Goal: Task Accomplishment & Management: Manage account settings

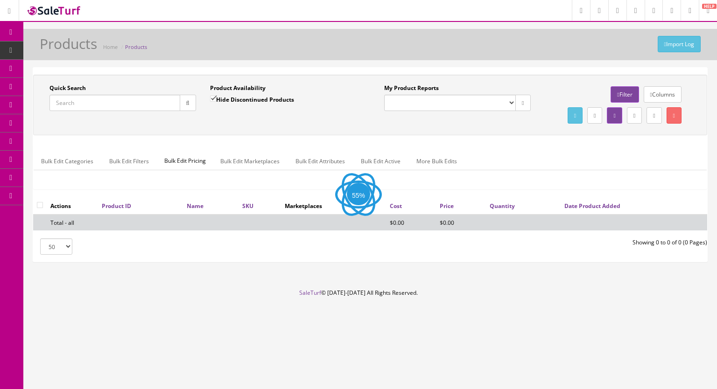
click at [92, 107] on input "Quick Search" at bounding box center [114, 103] width 131 height 16
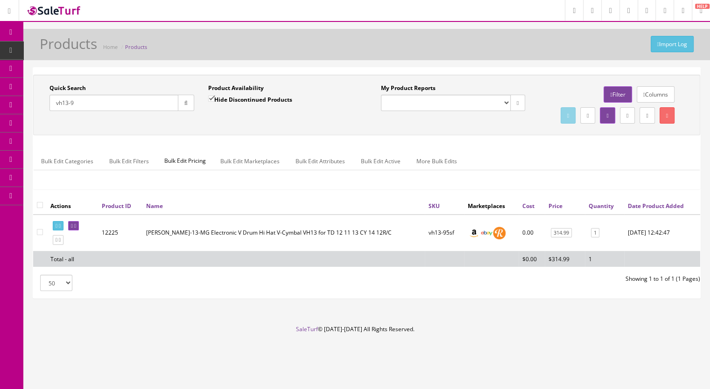
type input "vh13-9"
click at [214, 99] on input "Hide Discontinued Products" at bounding box center [211, 99] width 6 height 6
checkbox input "false"
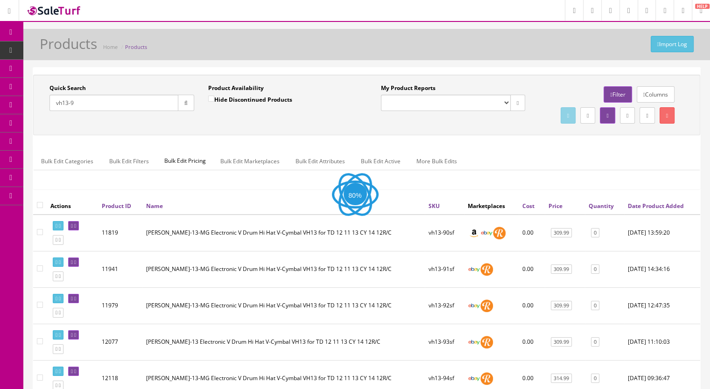
scroll to position [181, 0]
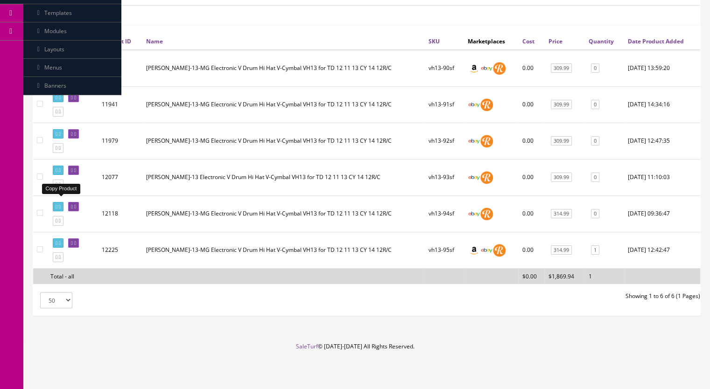
click at [61, 187] on icon at bounding box center [60, 184] width 2 height 5
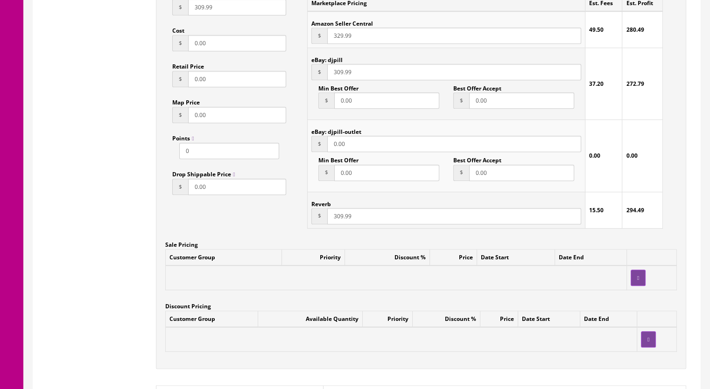
scroll to position [700, 0]
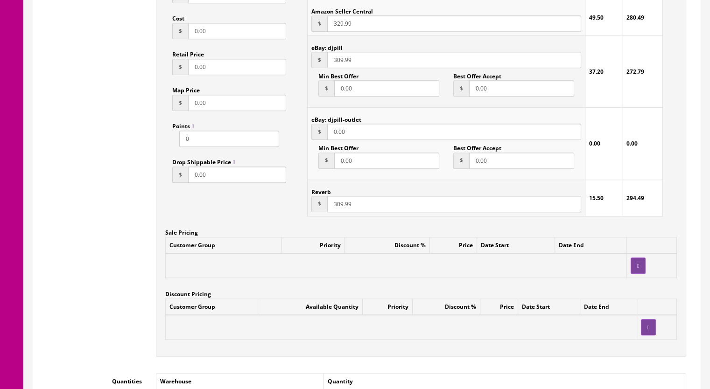
drag, startPoint x: 337, startPoint y: 205, endPoint x: 342, endPoint y: 205, distance: 5.1
click at [342, 205] on input "309.99" at bounding box center [454, 204] width 254 height 16
type input "314.99"
drag, startPoint x: 335, startPoint y: 63, endPoint x: 342, endPoint y: 63, distance: 7.0
click at [342, 63] on input "309.99" at bounding box center [454, 60] width 254 height 16
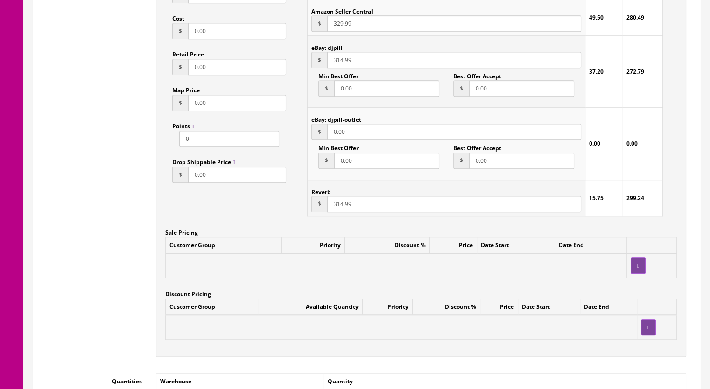
scroll to position [560, 0]
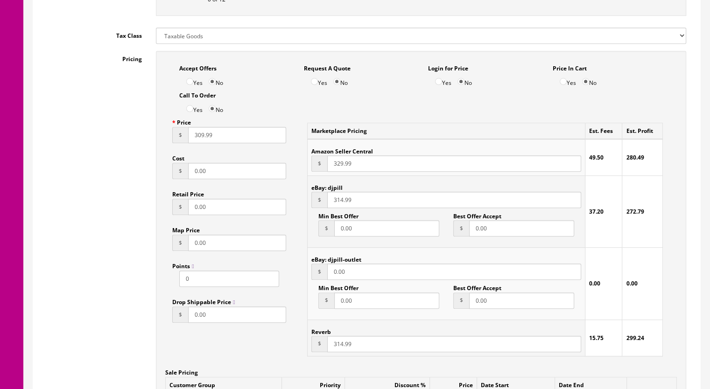
type input "314.99"
drag, startPoint x: 197, startPoint y: 139, endPoint x: 203, endPoint y: 139, distance: 6.5
click at [203, 139] on input "309.99" at bounding box center [237, 135] width 98 height 16
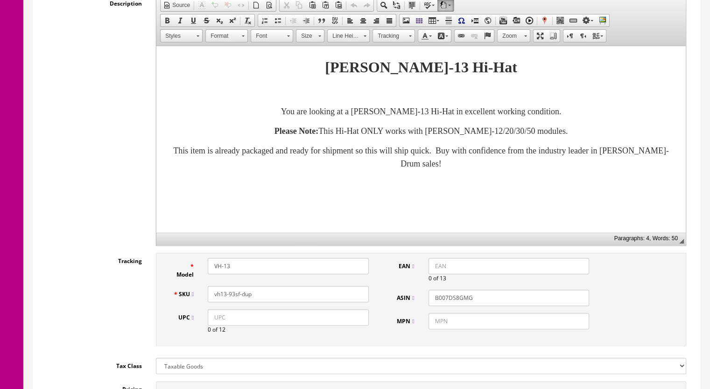
scroll to position [233, 0]
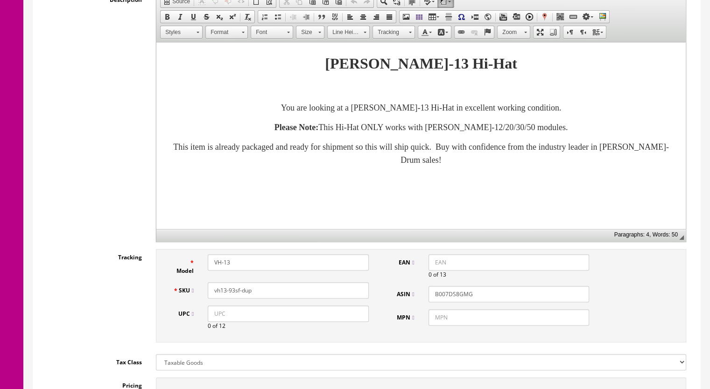
type input "314.99"
drag, startPoint x: 246, startPoint y: 291, endPoint x: 231, endPoint y: 296, distance: 16.0
click at [231, 296] on input "vh13-93sf-dup" at bounding box center [288, 291] width 161 height 16
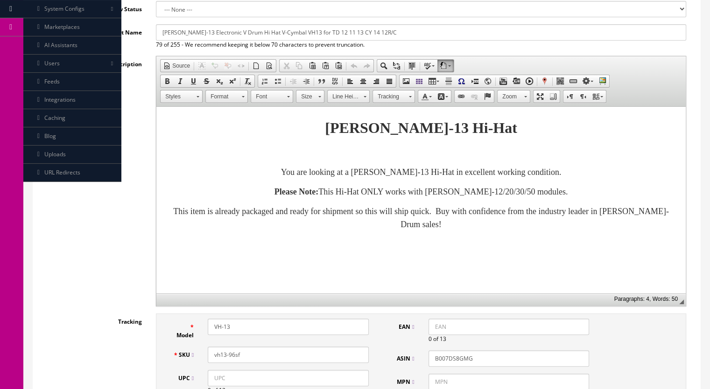
scroll to position [93, 0]
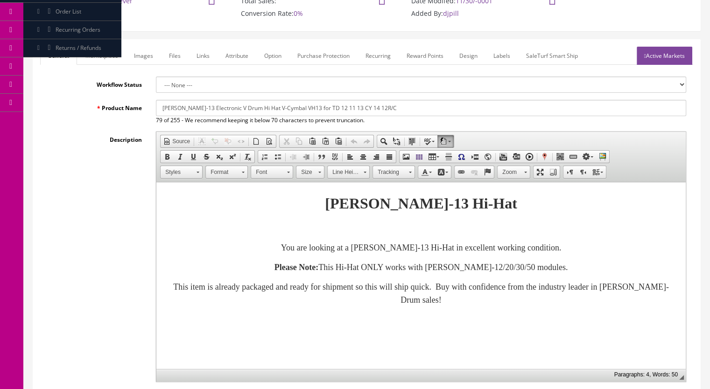
type input "vh13-96sf"
click at [103, 62] on link "Marketplace" at bounding box center [102, 56] width 48 height 18
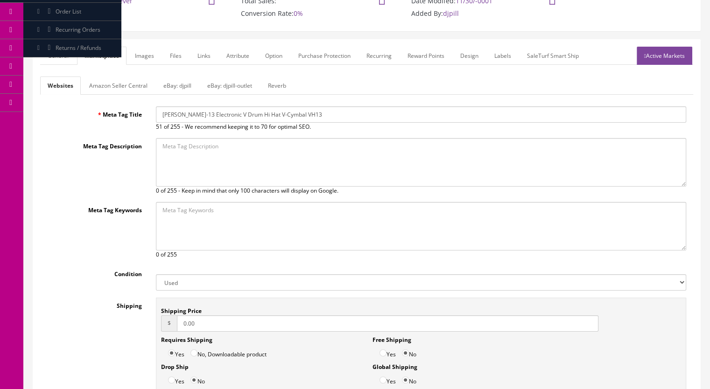
click at [278, 83] on link "Reverb" at bounding box center [277, 86] width 33 height 18
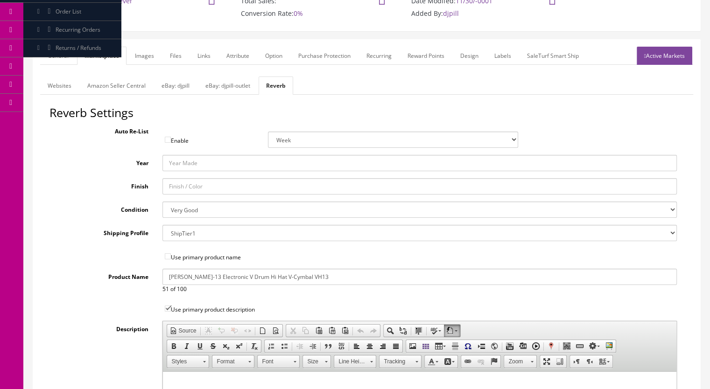
click at [143, 48] on link "Images" at bounding box center [144, 56] width 34 height 18
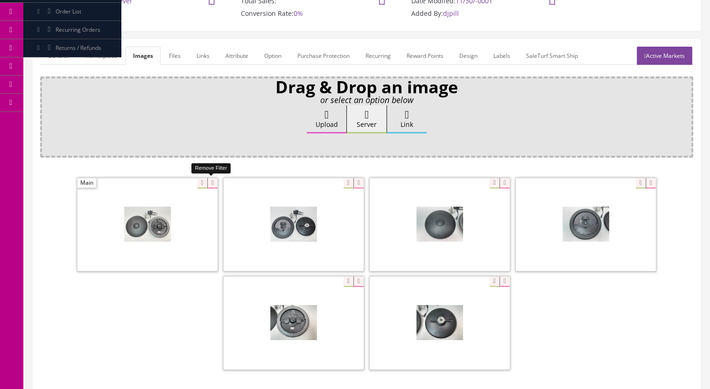
click at [210, 186] on icon at bounding box center [212, 183] width 10 height 10
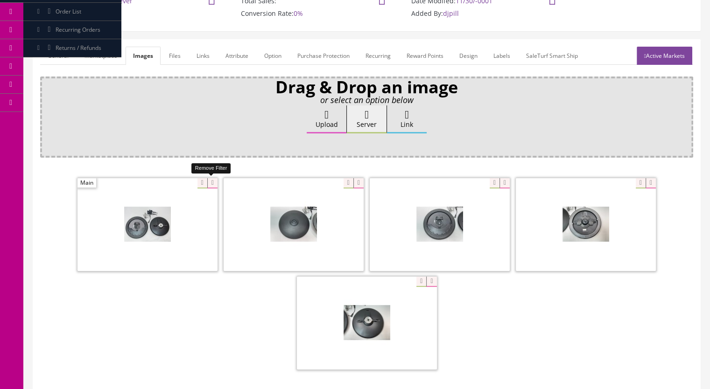
click at [207, 182] on icon at bounding box center [212, 183] width 10 height 10
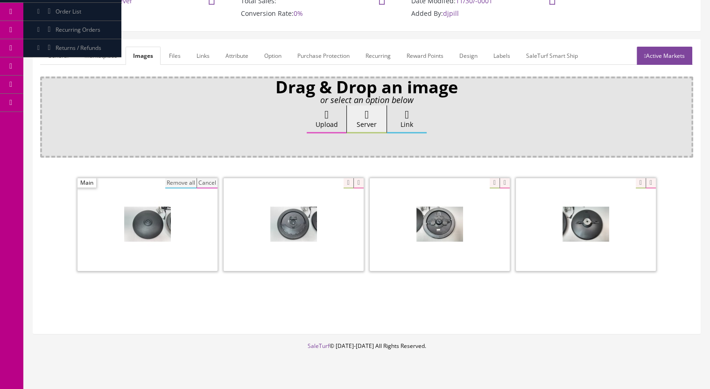
click at [182, 180] on button "Remove all" at bounding box center [180, 183] width 31 height 10
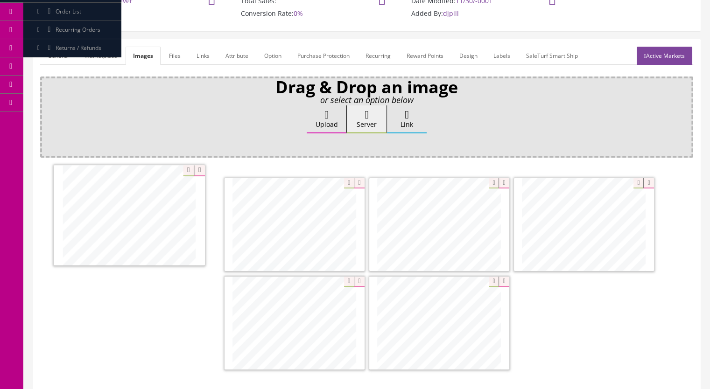
drag, startPoint x: 309, startPoint y: 330, endPoint x: 185, endPoint y: 228, distance: 160.9
drag, startPoint x: 595, startPoint y: 248, endPoint x: 293, endPoint y: 248, distance: 301.7
drag, startPoint x: 408, startPoint y: 312, endPoint x: 426, endPoint y: 220, distance: 93.2
drag, startPoint x: 299, startPoint y: 322, endPoint x: 602, endPoint y: 231, distance: 316.9
drag, startPoint x: 430, startPoint y: 333, endPoint x: 304, endPoint y: 335, distance: 125.6
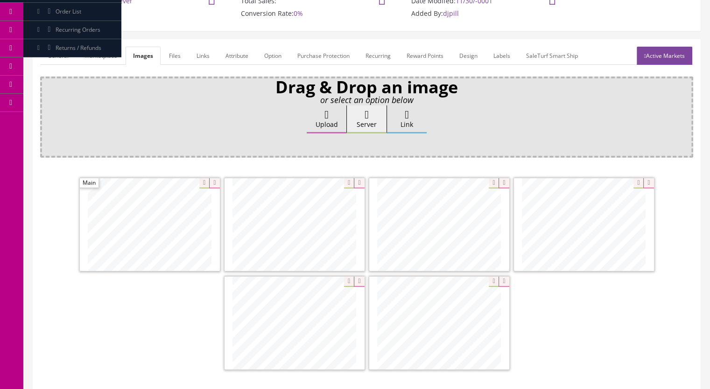
click at [103, 55] on link "Marketplace" at bounding box center [101, 56] width 48 height 18
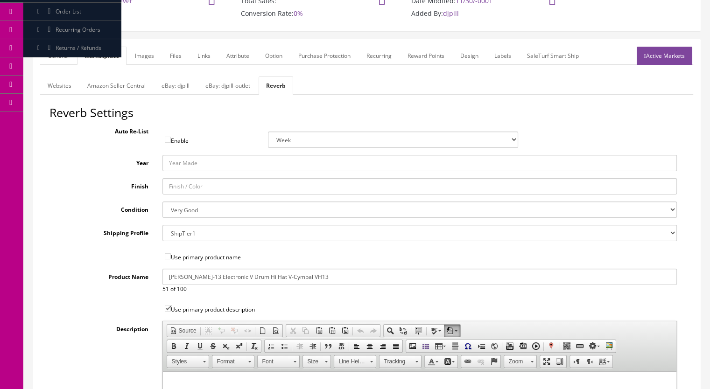
click at [67, 62] on link "General" at bounding box center [58, 56] width 36 height 18
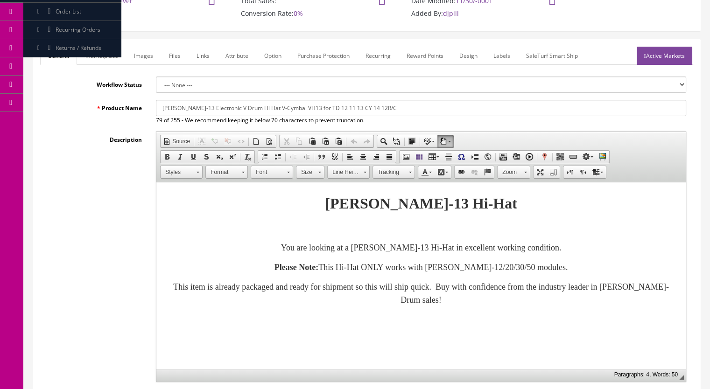
click at [668, 59] on link "Active Markets" at bounding box center [665, 56] width 56 height 18
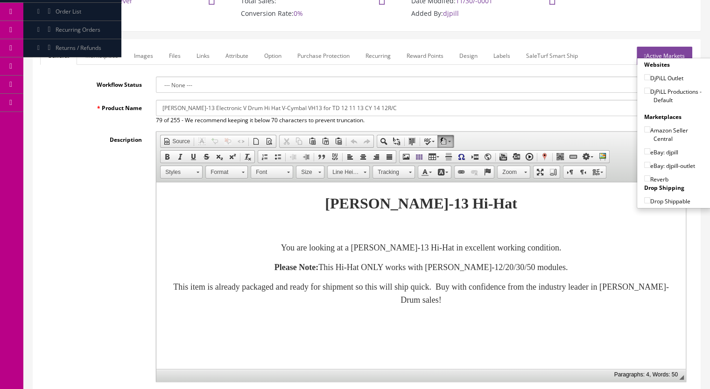
click at [644, 88] on input"] "DjPiLL Productions - Default" at bounding box center [647, 91] width 6 height 6
checkbox input"] "true"
click at [644, 148] on label "eBay: djpill" at bounding box center [661, 152] width 34 height 9
click at [644, 148] on input"] "eBay: djpill" at bounding box center [647, 151] width 6 height 6
checkbox input"] "true"
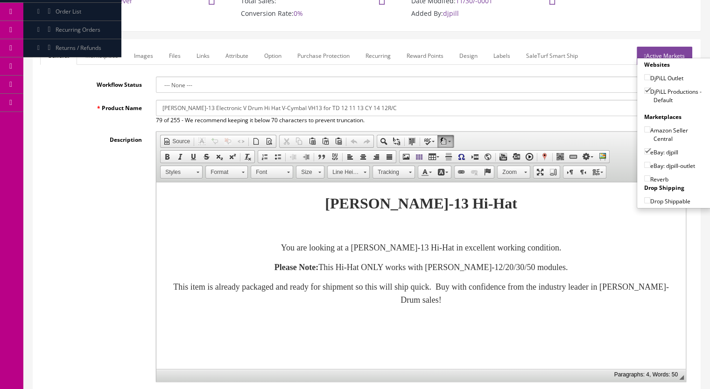
click at [645, 176] on input"] "Reverb" at bounding box center [647, 179] width 6 height 6
checkbox input"] "true"
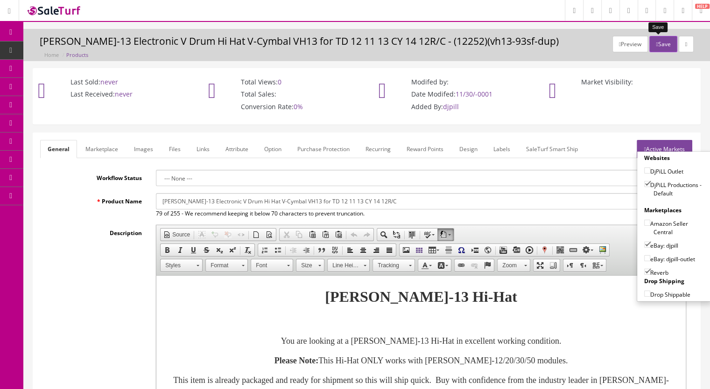
click at [661, 42] on button "Save" at bounding box center [664, 44] width 28 height 16
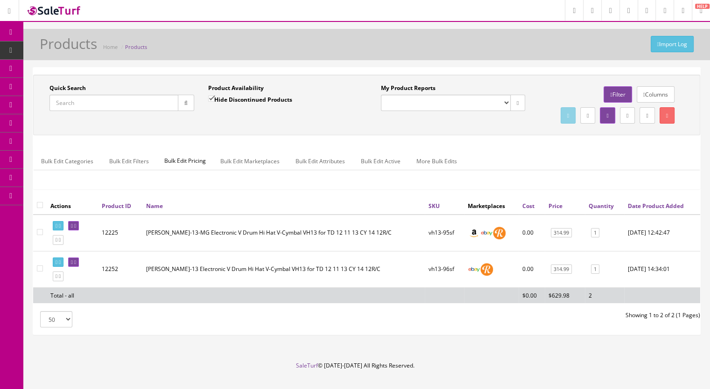
click at [99, 96] on input "Quick Search" at bounding box center [113, 103] width 129 height 16
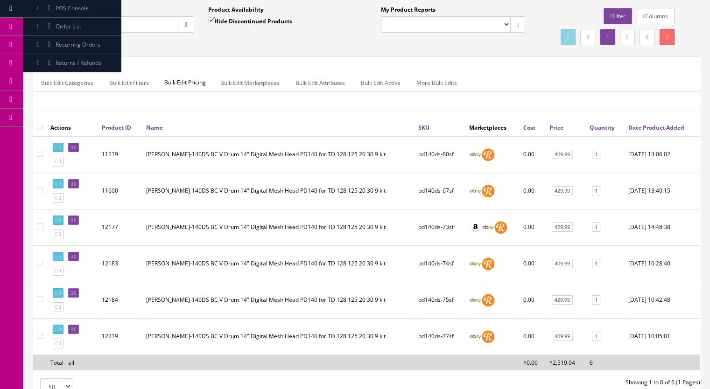
scroll to position [181, 0]
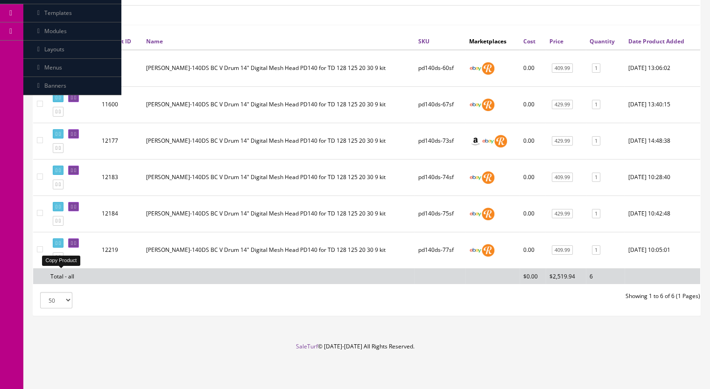
type input "pd140"
click at [61, 257] on icon at bounding box center [60, 257] width 2 height 5
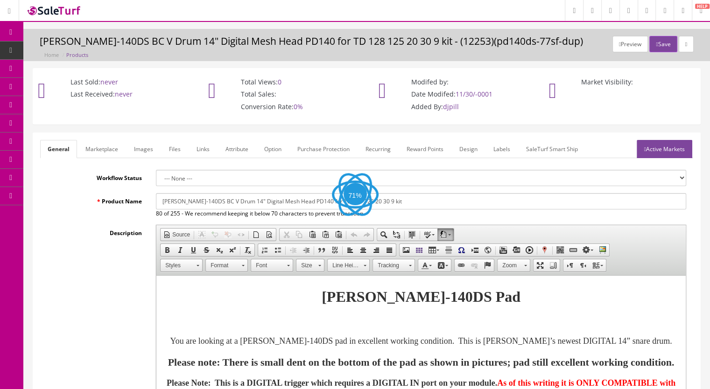
click at [142, 148] on link "Images" at bounding box center [144, 149] width 34 height 18
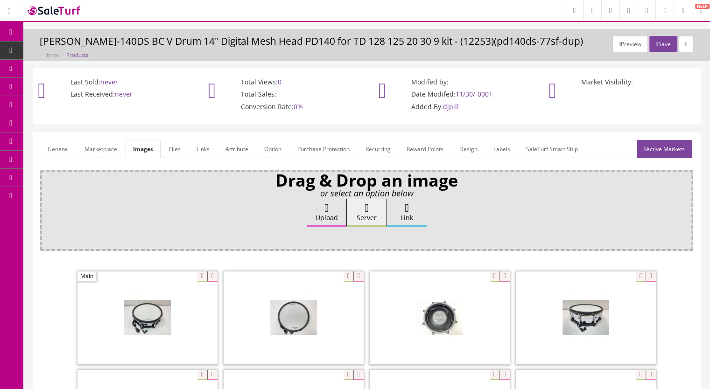
click at [63, 147] on link "General" at bounding box center [58, 149] width 36 height 18
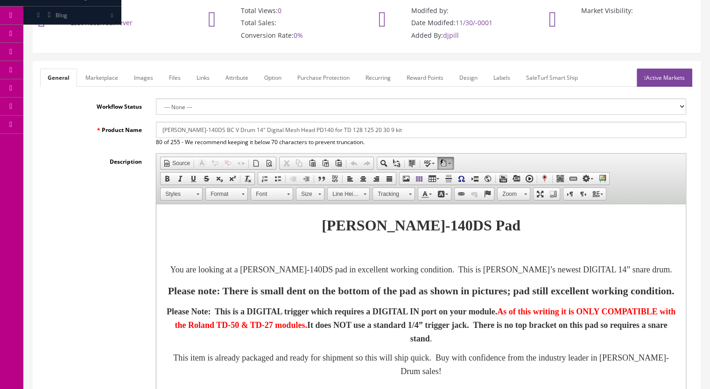
scroll to position [93, 0]
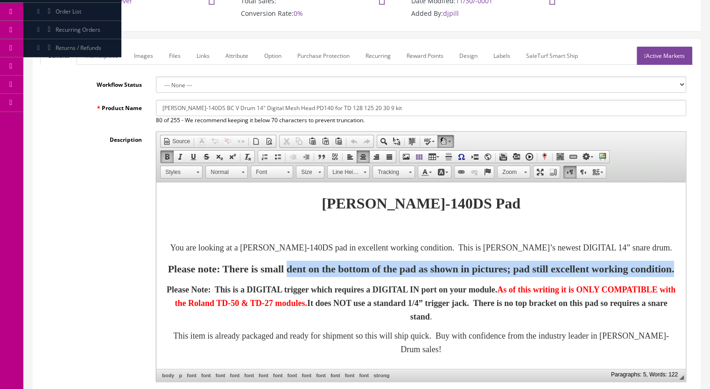
drag, startPoint x: 477, startPoint y: 267, endPoint x: 338, endPoint y: 255, distance: 139.6
click at [338, 261] on p "Please note: There is small dent on the bottom of the pad as shown in pictures;…" at bounding box center [421, 269] width 511 height 16
click at [517, 276] on p "Please note: There is small dent on the bottom of the pad as shown in pictures;…" at bounding box center [421, 269] width 511 height 16
drag, startPoint x: 518, startPoint y: 272, endPoint x: 302, endPoint y: 252, distance: 217.1
click at [302, 261] on p "Please note: There is small dent on the bottom of the pad as shown in pictures;…" at bounding box center [421, 269] width 511 height 16
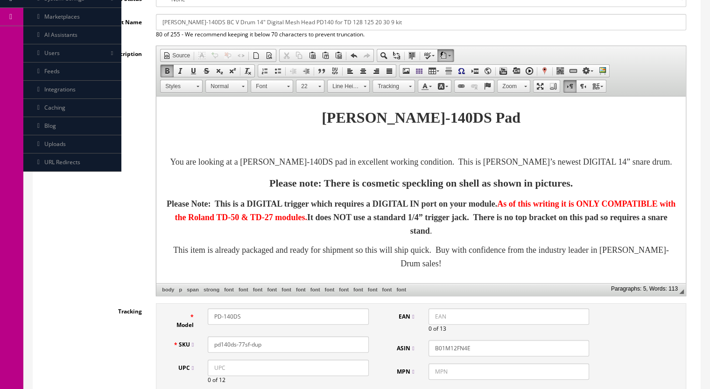
scroll to position [374, 0]
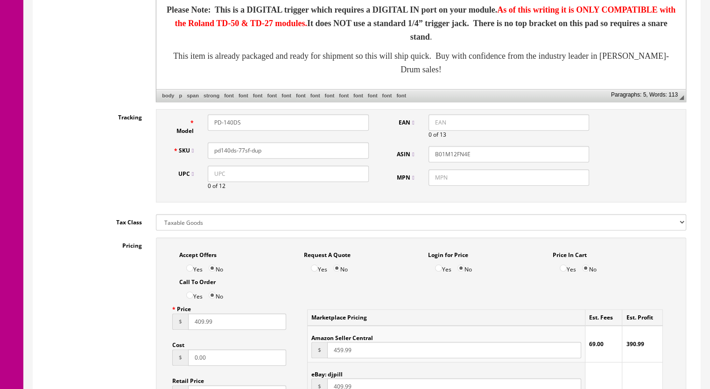
drag, startPoint x: 269, startPoint y: 154, endPoint x: 243, endPoint y: 154, distance: 26.2
click at [243, 154] on input "pd140ds-77sf-dup" at bounding box center [288, 150] width 161 height 16
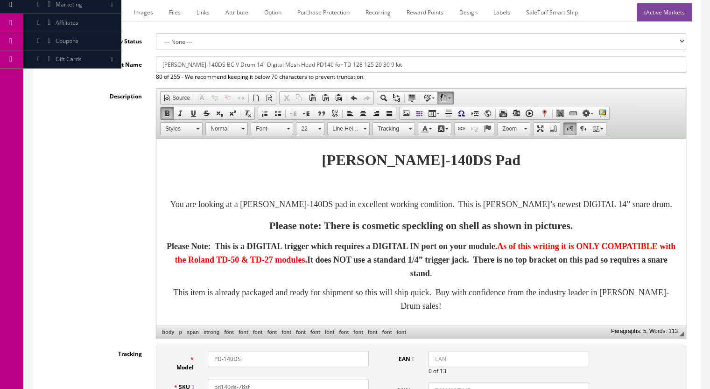
scroll to position [0, 0]
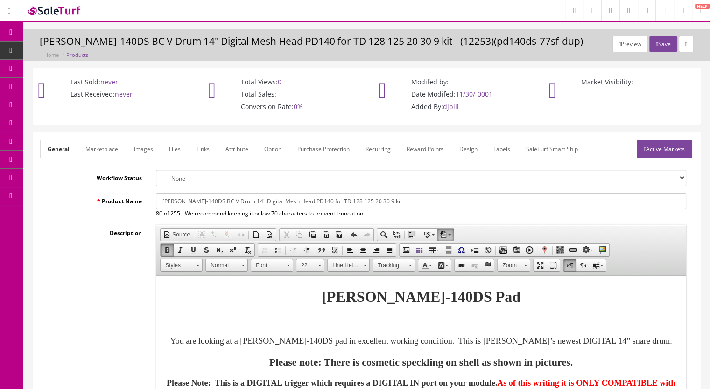
type input "pd140ds-78sf"
click at [102, 141] on link "Marketplace" at bounding box center [102, 149] width 48 height 18
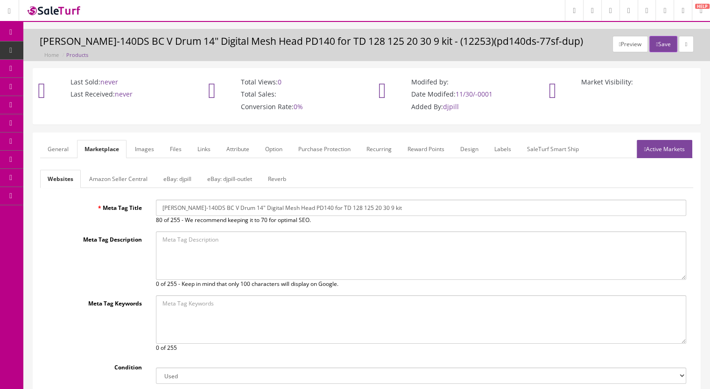
click at [272, 172] on link "Reverb" at bounding box center [277, 179] width 33 height 18
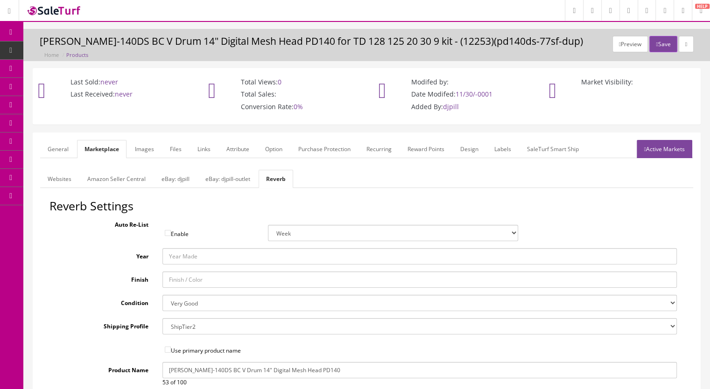
click at [138, 154] on link "Images" at bounding box center [144, 149] width 34 height 18
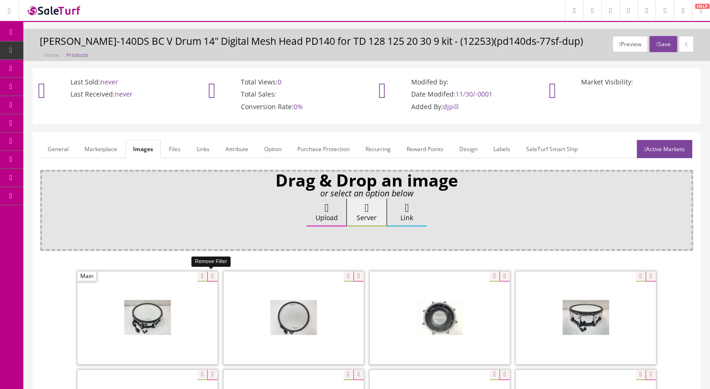
click at [207, 274] on icon at bounding box center [212, 277] width 10 height 10
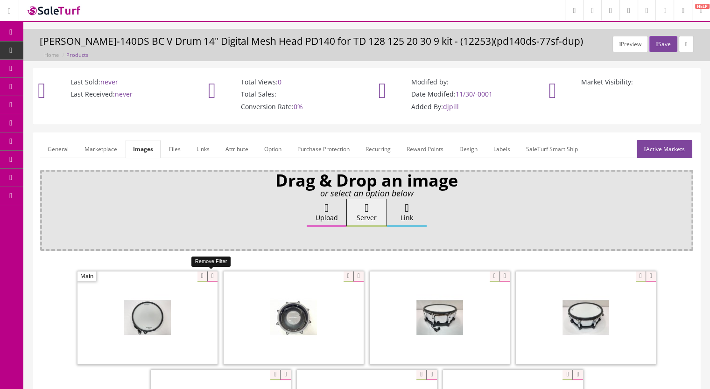
click at [210, 278] on icon at bounding box center [212, 277] width 10 height 10
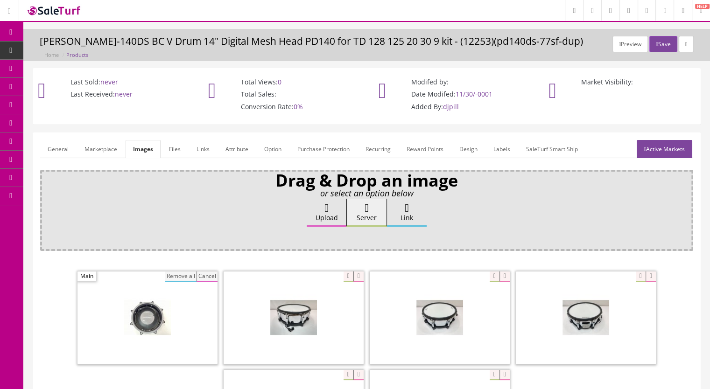
click at [179, 273] on button "Remove all" at bounding box center [180, 277] width 31 height 10
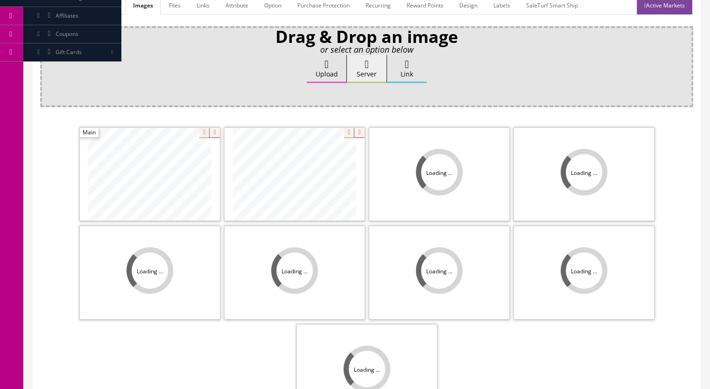
scroll to position [187, 0]
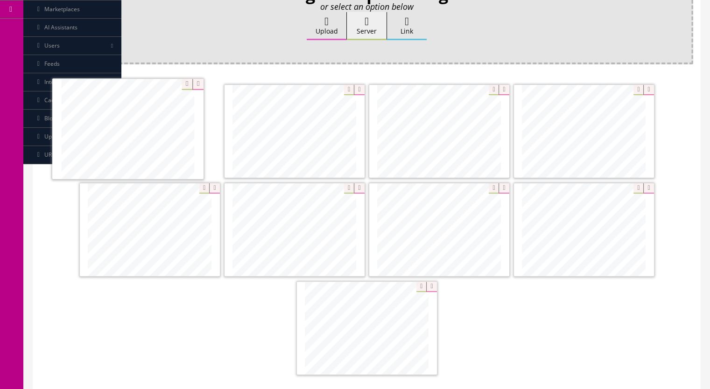
drag, startPoint x: 583, startPoint y: 155, endPoint x: 127, endPoint y: 154, distance: 456.2
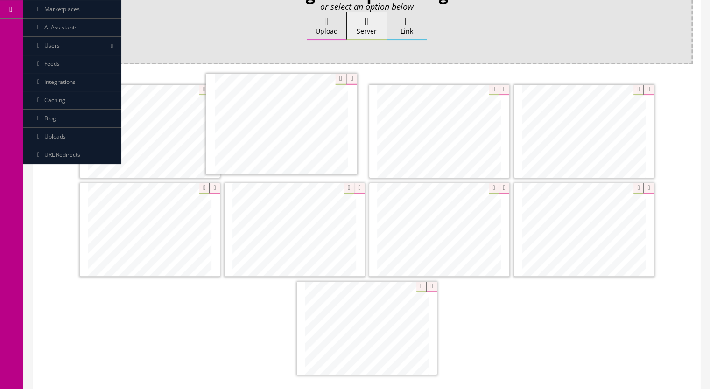
drag, startPoint x: 161, startPoint y: 225, endPoint x: 292, endPoint y: 120, distance: 168.2
drag, startPoint x: 298, startPoint y: 177, endPoint x: 416, endPoint y: 103, distance: 139.1
drag, startPoint x: 373, startPoint y: 303, endPoint x: 431, endPoint y: 211, distance: 109.3
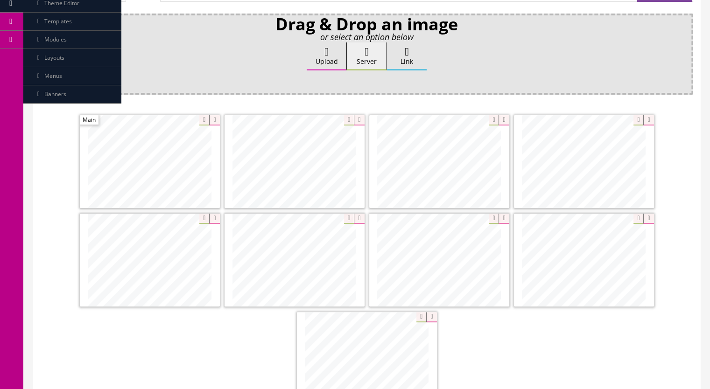
scroll to position [93, 0]
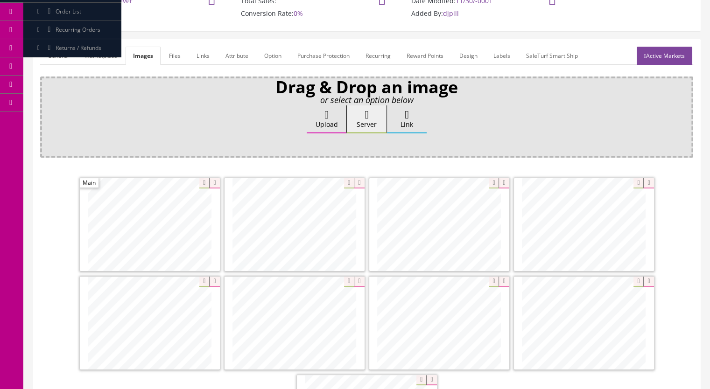
click at [639, 58] on link "Active Markets" at bounding box center [665, 56] width 56 height 18
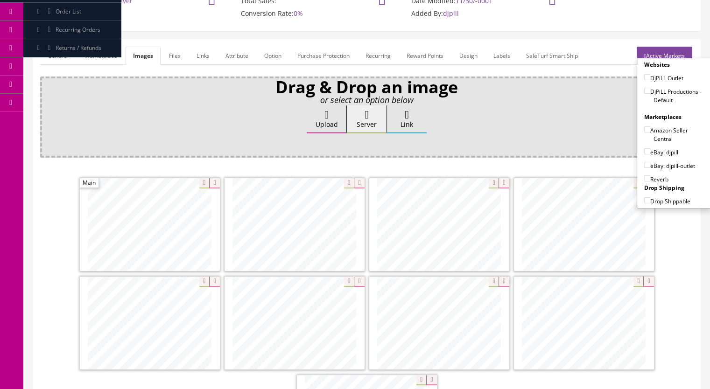
click at [644, 89] on input"] "DjPiLL Productions - Default" at bounding box center [647, 91] width 6 height 6
checkbox input"] "true"
click at [647, 151] on label "eBay: djpill" at bounding box center [661, 152] width 34 height 9
click at [647, 151] on input"] "eBay: djpill" at bounding box center [647, 151] width 6 height 6
checkbox input"] "true"
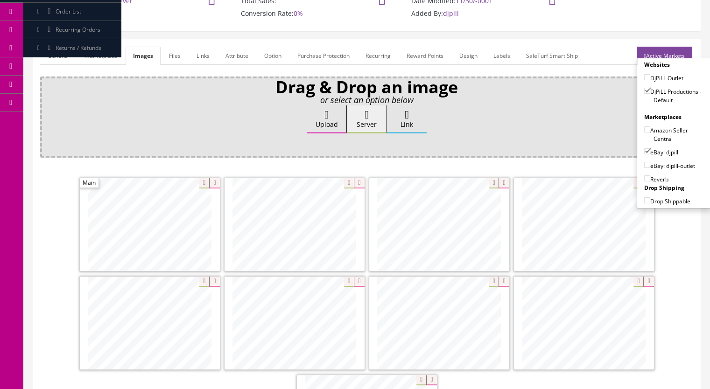
click at [645, 178] on input"] "Reverb" at bounding box center [647, 179] width 6 height 6
checkbox input"] "true"
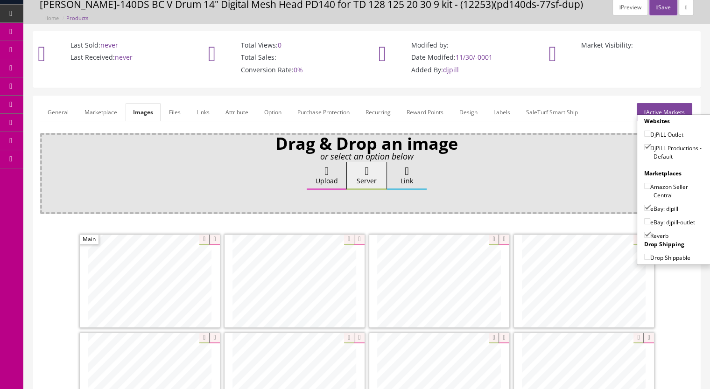
scroll to position [0, 0]
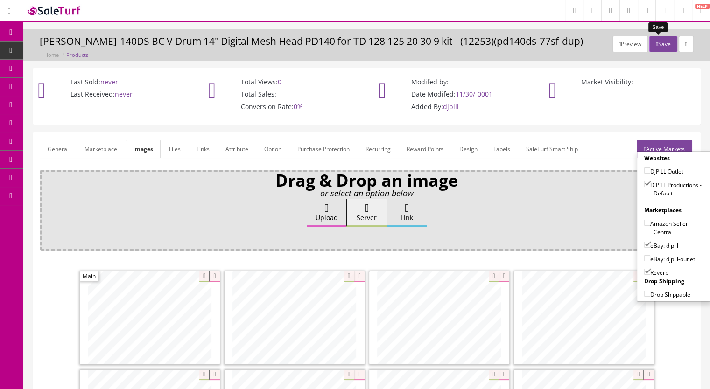
click at [657, 42] on button "Save" at bounding box center [664, 44] width 28 height 16
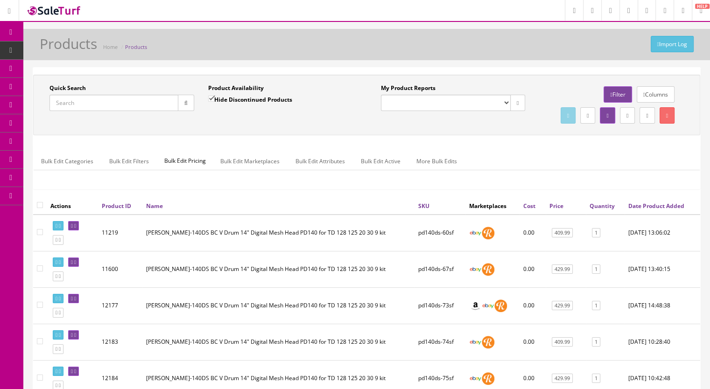
click at [85, 95] on input "Quick Search" at bounding box center [113, 103] width 129 height 16
type input "cy15r-4"
click at [210, 98] on input "Hide Discontinued Products" at bounding box center [211, 99] width 6 height 6
checkbox input "false"
drag, startPoint x: 178, startPoint y: 106, endPoint x: 184, endPoint y: 144, distance: 38.2
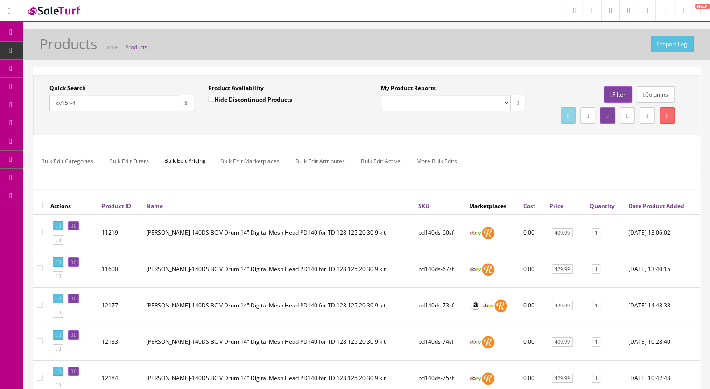
click at [178, 107] on button "button" at bounding box center [186, 103] width 16 height 16
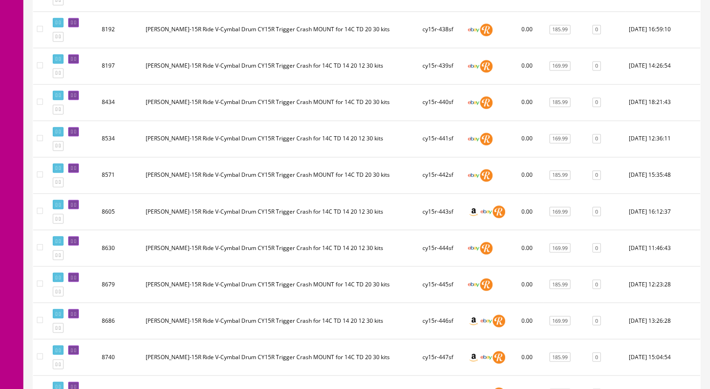
scroll to position [1765, 0]
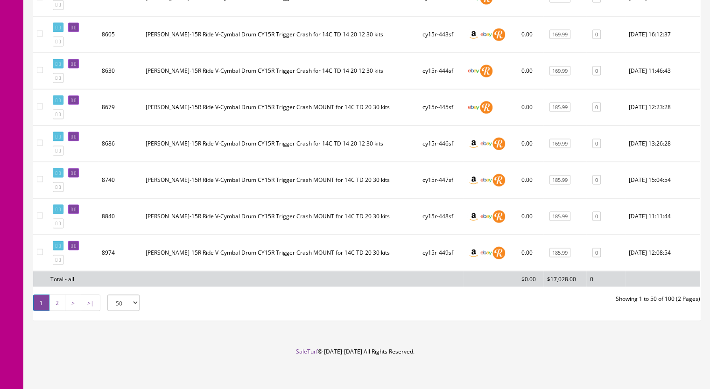
click at [60, 298] on link "2" at bounding box center [57, 303] width 16 height 16
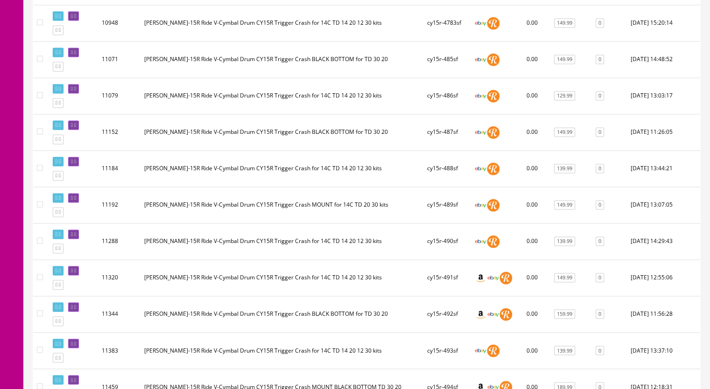
scroll to position [1345, 0]
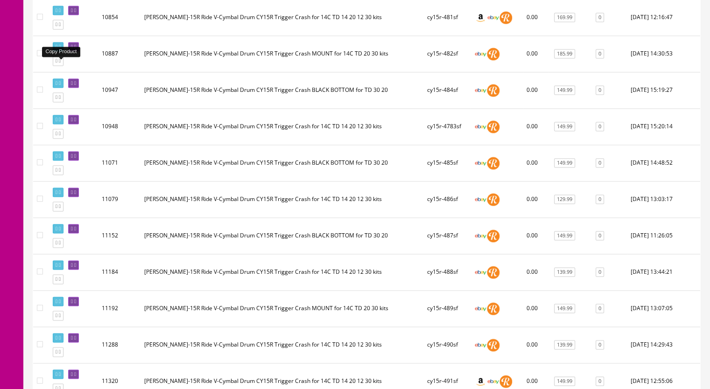
click at [61, 64] on icon at bounding box center [60, 60] width 2 height 5
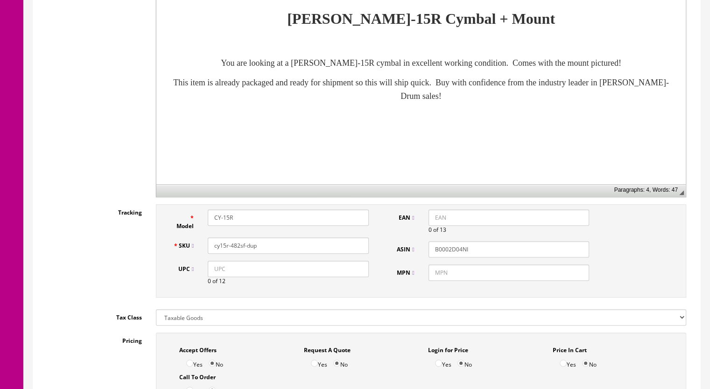
scroll to position [280, 0]
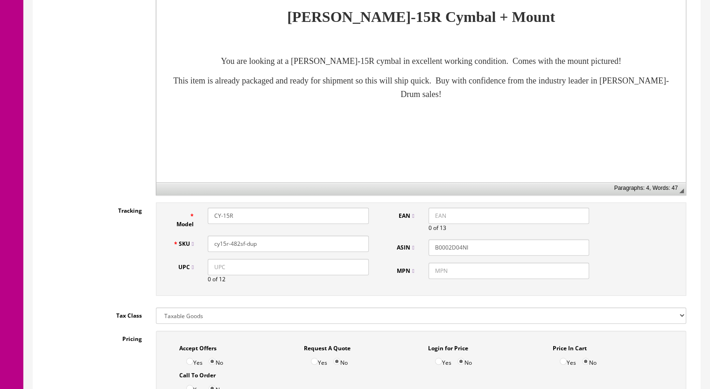
drag, startPoint x: 246, startPoint y: 250, endPoint x: 233, endPoint y: 251, distance: 12.2
click at [233, 251] on div "SKU cy15r-482sf-dup" at bounding box center [271, 244] width 210 height 16
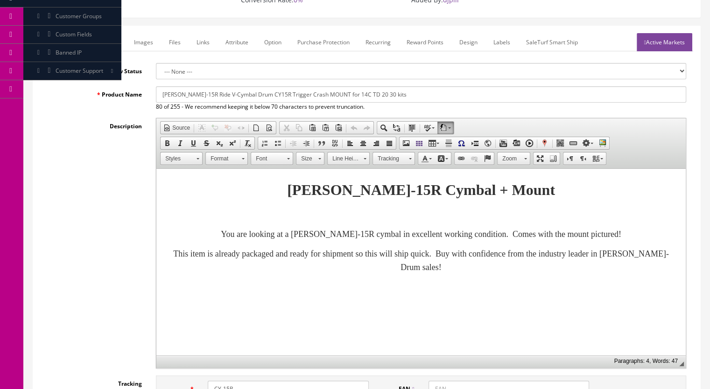
scroll to position [0, 0]
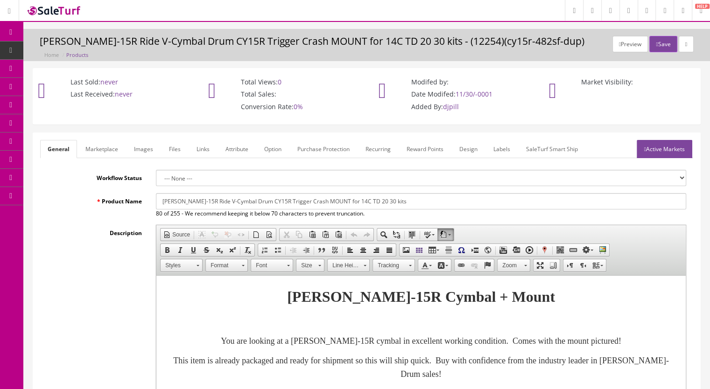
drag, startPoint x: 148, startPoint y: 149, endPoint x: 176, endPoint y: 168, distance: 33.9
click at [148, 149] on link "Images" at bounding box center [144, 149] width 34 height 18
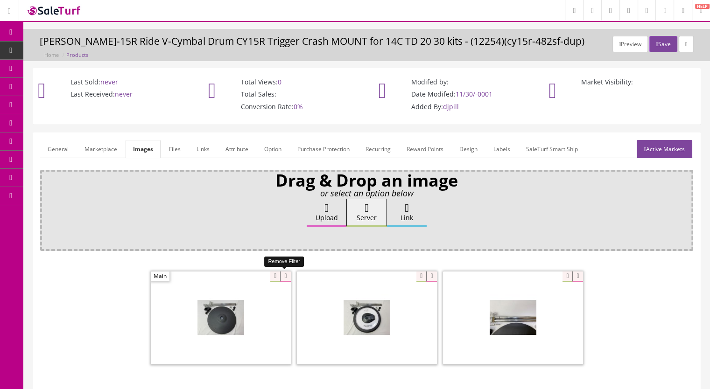
click at [290, 276] on icon at bounding box center [285, 277] width 10 height 10
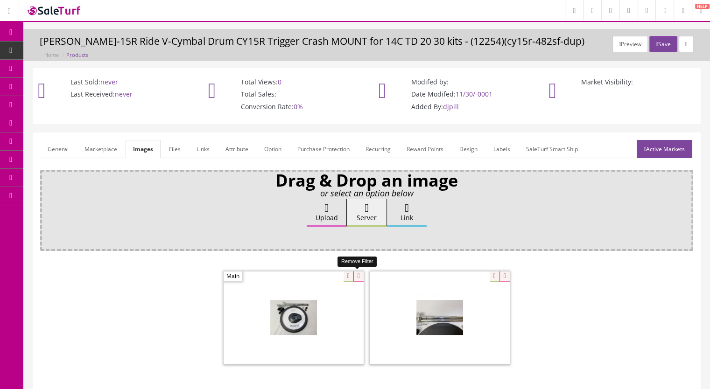
click at [356, 278] on icon at bounding box center [358, 277] width 10 height 10
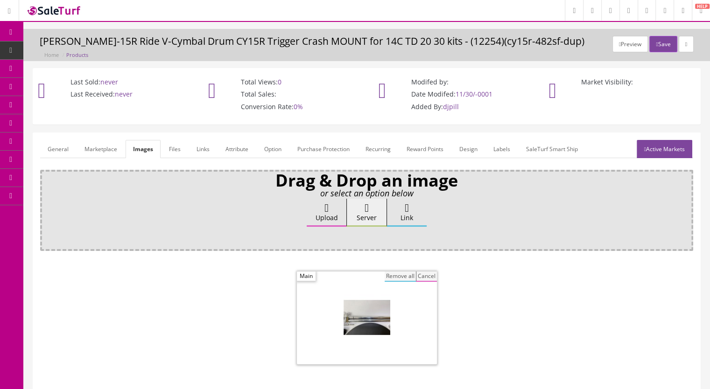
click at [394, 274] on button "Remove all" at bounding box center [400, 277] width 31 height 10
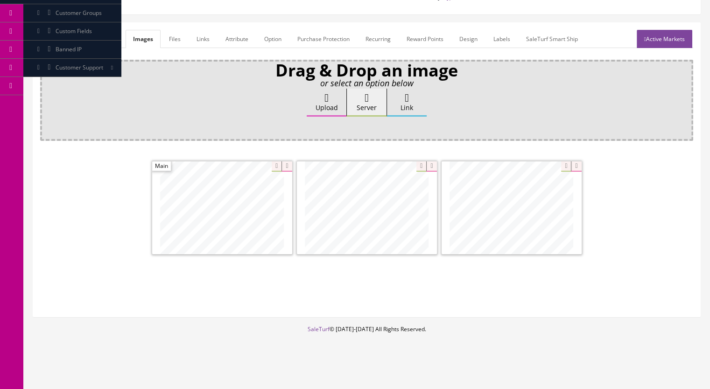
scroll to position [17, 0]
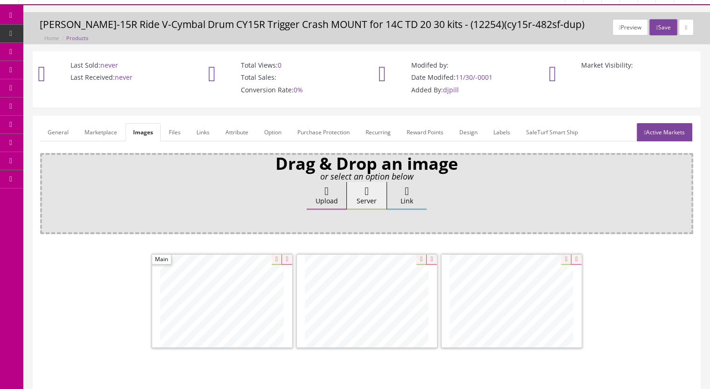
click at [110, 131] on link "Marketplace" at bounding box center [101, 132] width 48 height 18
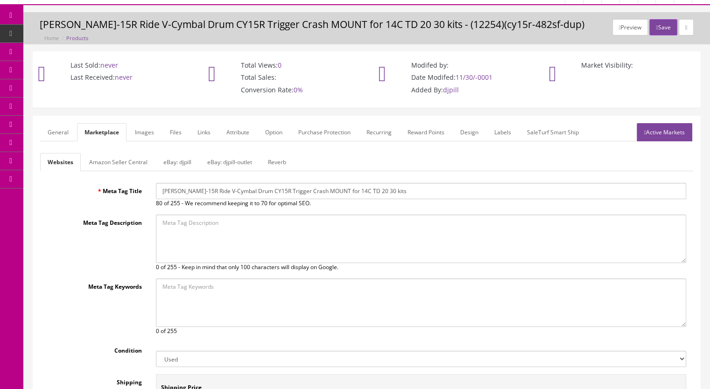
click at [281, 161] on link "Reverb" at bounding box center [277, 162] width 33 height 18
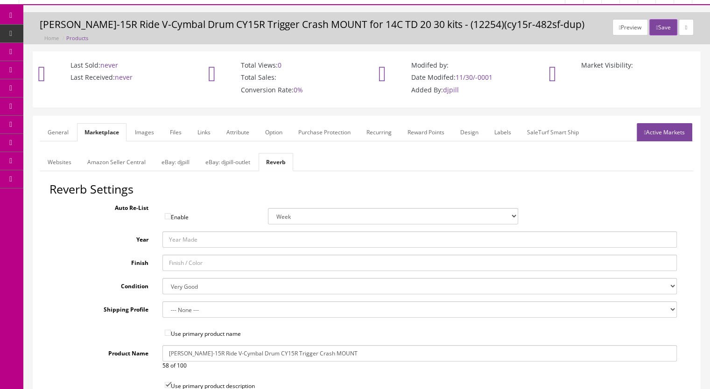
click at [57, 135] on link "General" at bounding box center [58, 132] width 36 height 18
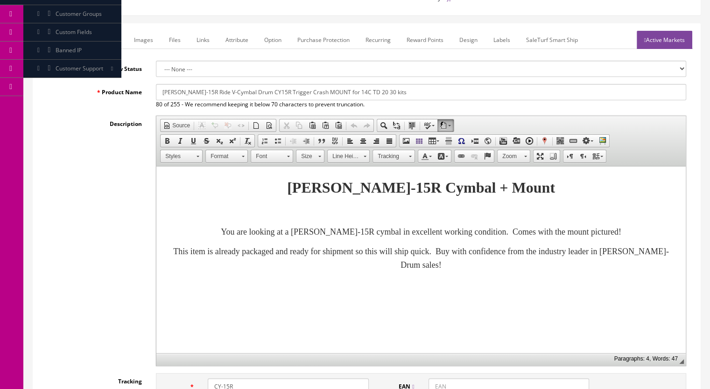
scroll to position [297, 0]
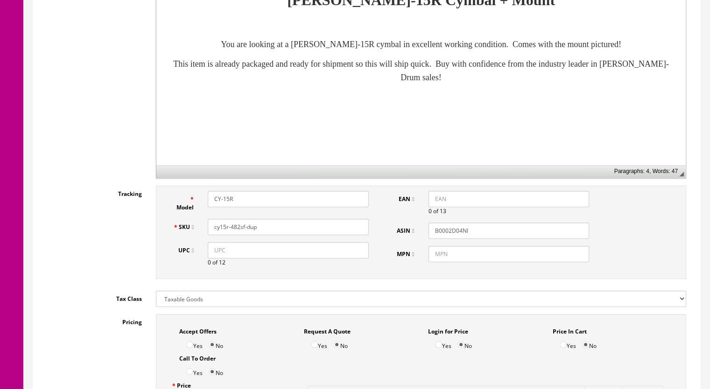
click at [276, 226] on input "cy15r-482sf-dup" at bounding box center [288, 227] width 161 height 16
drag, startPoint x: 273, startPoint y: 226, endPoint x: 231, endPoint y: 232, distance: 41.9
click at [231, 232] on input "cy15r-482sf-dup" at bounding box center [288, 227] width 161 height 16
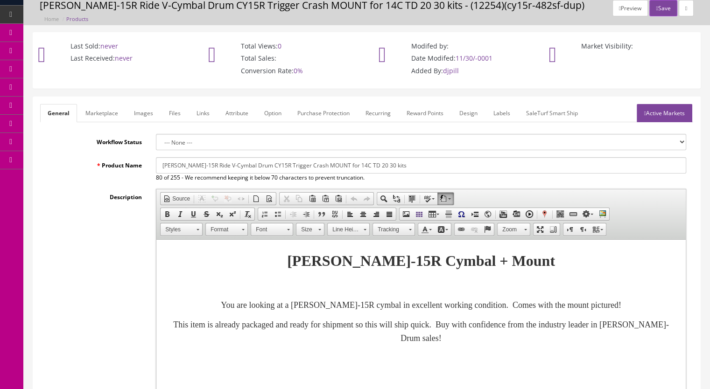
scroll to position [0, 0]
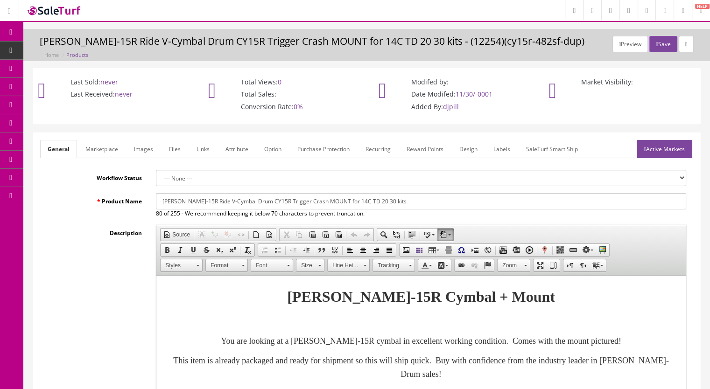
type input "cy15r-509sf"
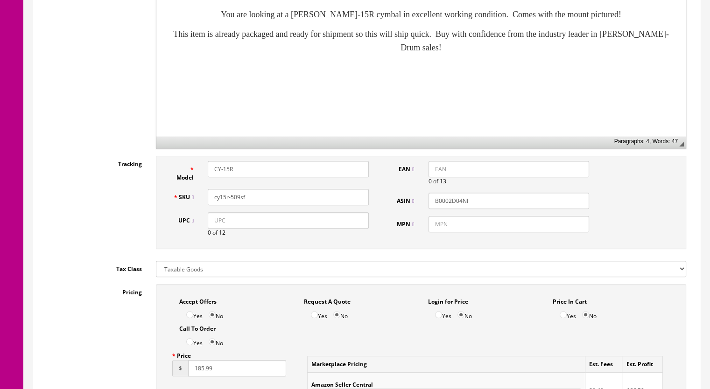
scroll to position [467, 0]
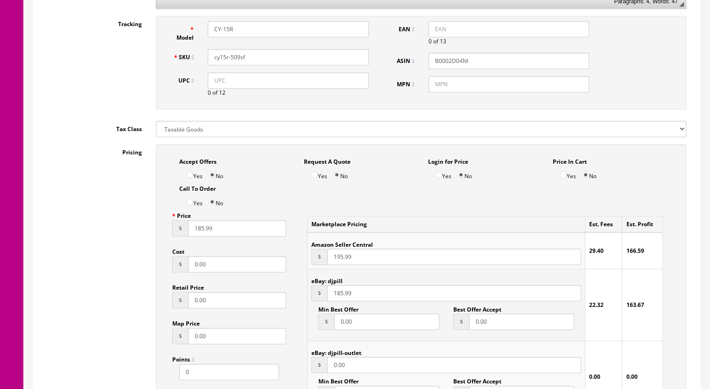
click at [200, 233] on input "185.99" at bounding box center [237, 228] width 98 height 16
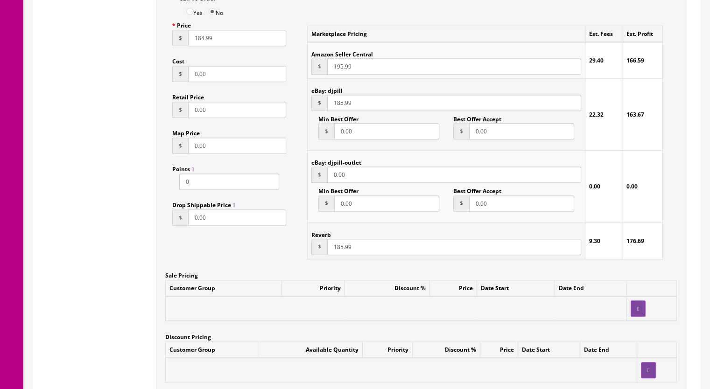
scroll to position [700, 0]
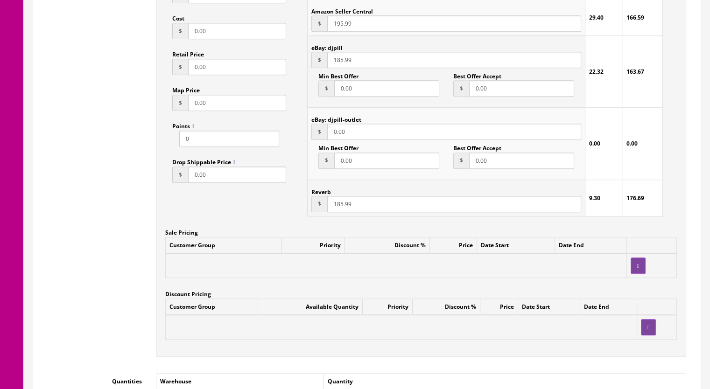
type input "184.99"
click at [341, 206] on input "185.99" at bounding box center [454, 204] width 254 height 16
type input "184.99"
click at [340, 61] on input "185.99" at bounding box center [454, 60] width 254 height 16
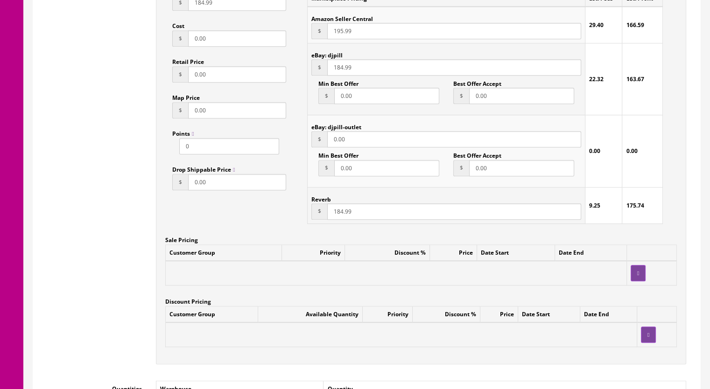
scroll to position [514, 0]
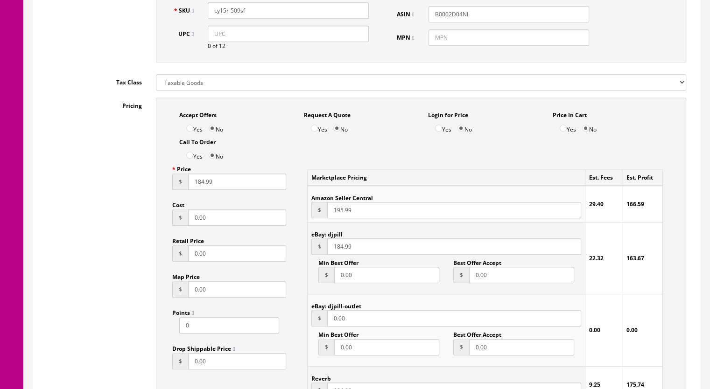
type input "184.99"
drag, startPoint x: 333, startPoint y: 213, endPoint x: 342, endPoint y: 213, distance: 8.9
click at [342, 213] on input "195.99" at bounding box center [454, 210] width 254 height 16
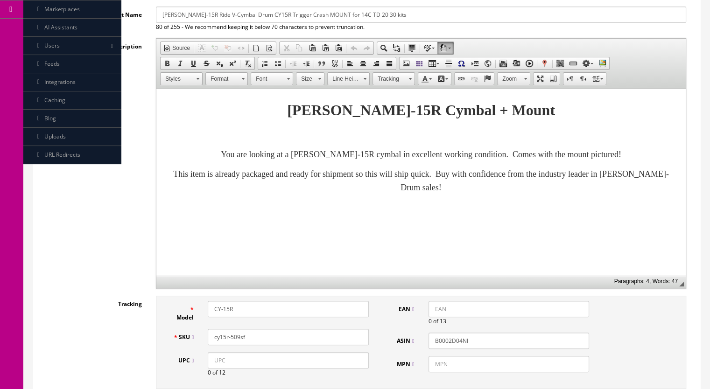
scroll to position [47, 0]
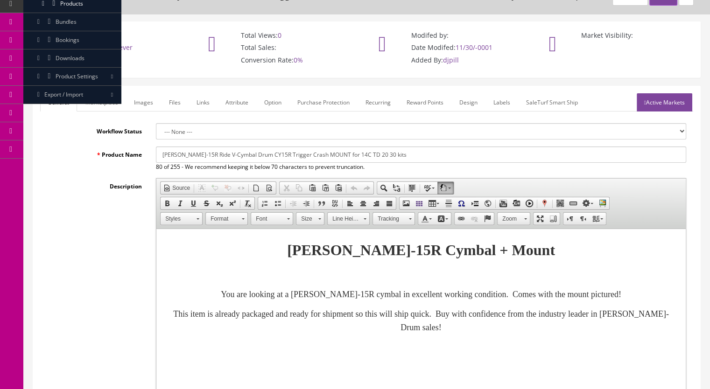
type input "200.99"
click at [99, 103] on link "Marketplace" at bounding box center [102, 102] width 48 height 18
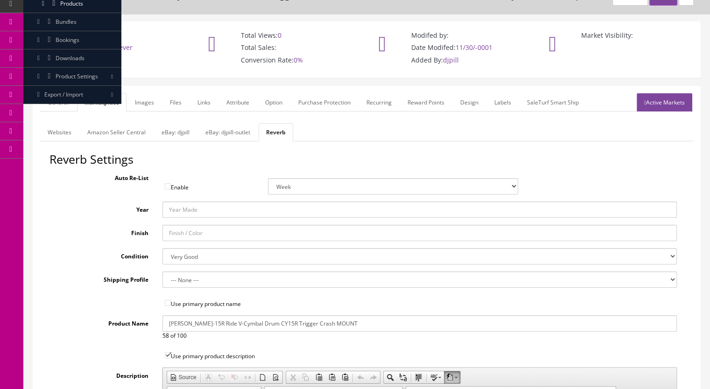
click at [57, 101] on link "General" at bounding box center [58, 102] width 36 height 18
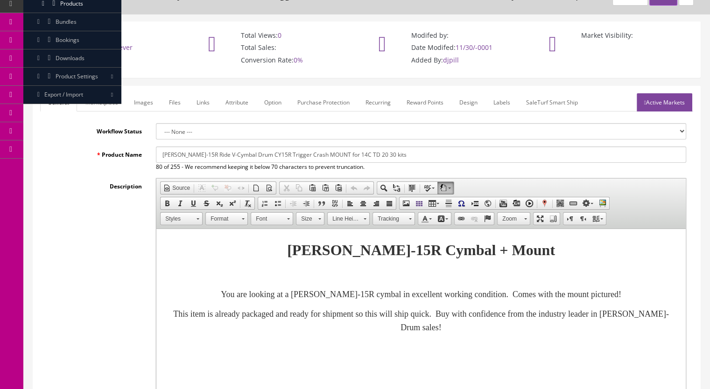
click at [652, 100] on link "Active Markets" at bounding box center [665, 102] width 56 height 18
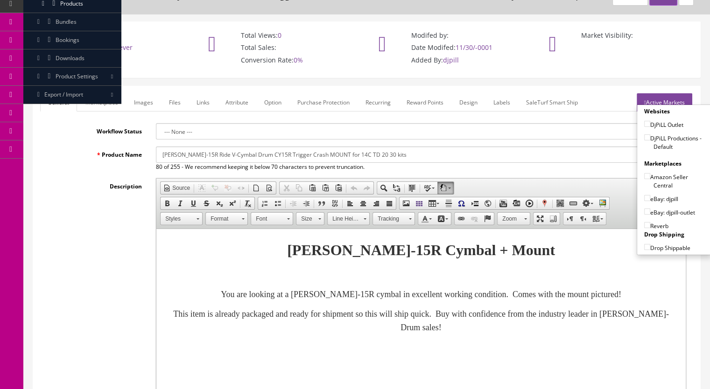
click at [644, 137] on input"] "DjPiLL Productions - Default" at bounding box center [647, 137] width 6 height 6
checkbox input"] "true"
click at [644, 198] on input"] "eBay: djpill" at bounding box center [647, 198] width 6 height 6
checkbox input"] "true"
click at [645, 226] on input"] "Reverb" at bounding box center [647, 225] width 6 height 6
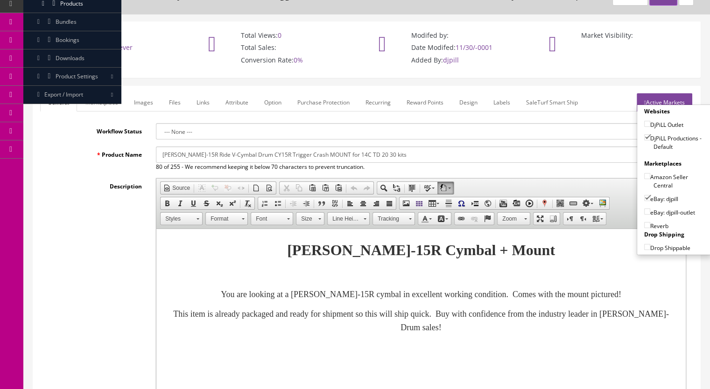
checkbox input"] "true"
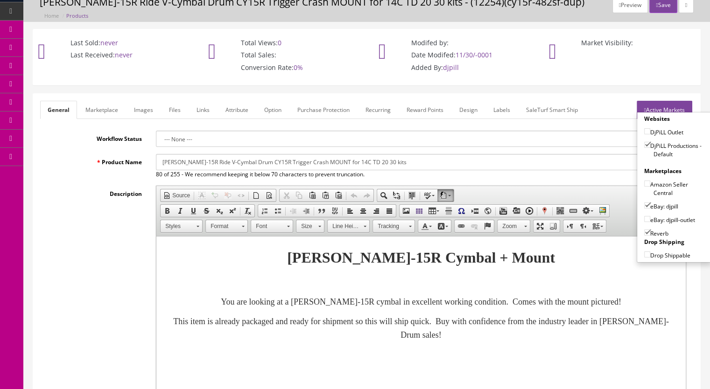
scroll to position [0, 0]
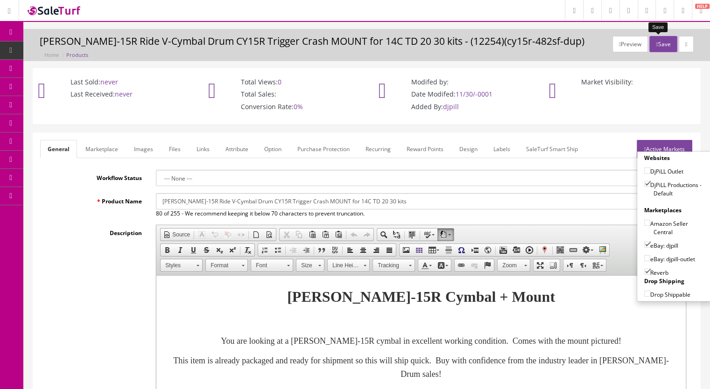
click at [655, 45] on button "Save" at bounding box center [664, 44] width 28 height 16
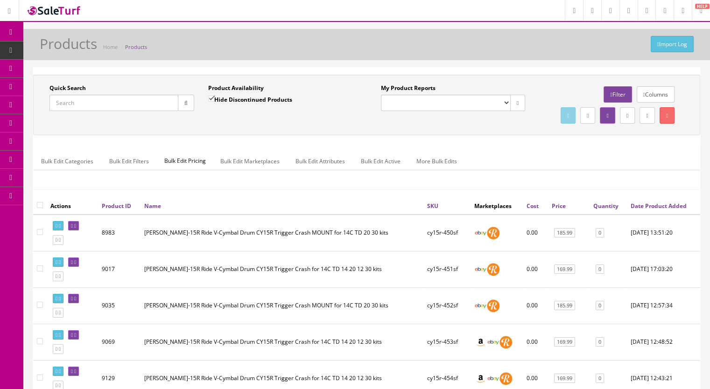
click at [85, 100] on input "Quick Search" at bounding box center [113, 103] width 129 height 16
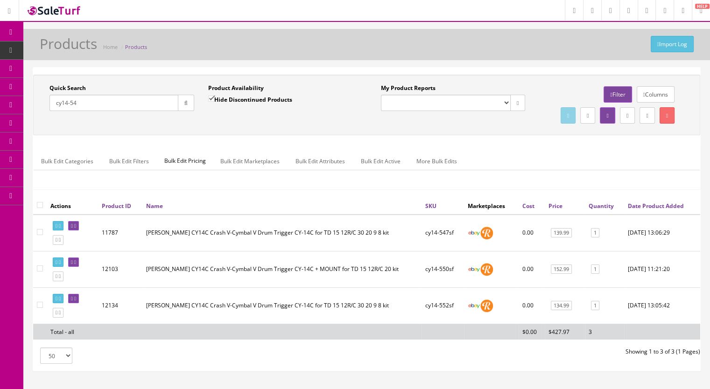
type input "cy14-54"
click at [212, 97] on input "Hide Discontinued Products" at bounding box center [211, 99] width 6 height 6
checkbox input "false"
click at [189, 103] on button "button" at bounding box center [186, 103] width 16 height 16
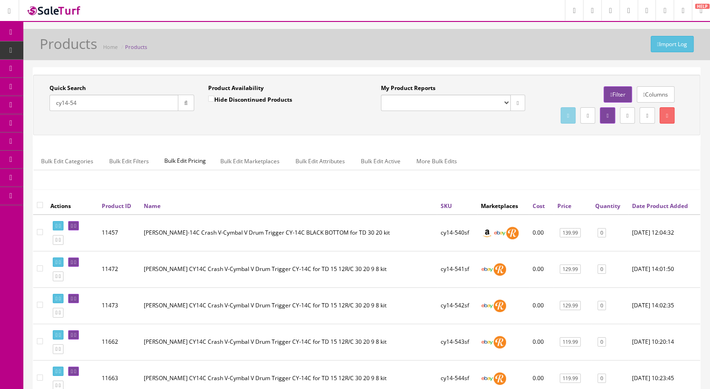
click at [105, 106] on input "cy14-54" at bounding box center [113, 103] width 129 height 16
type input "cy14-5"
click at [187, 102] on icon "button" at bounding box center [185, 103] width 3 height 6
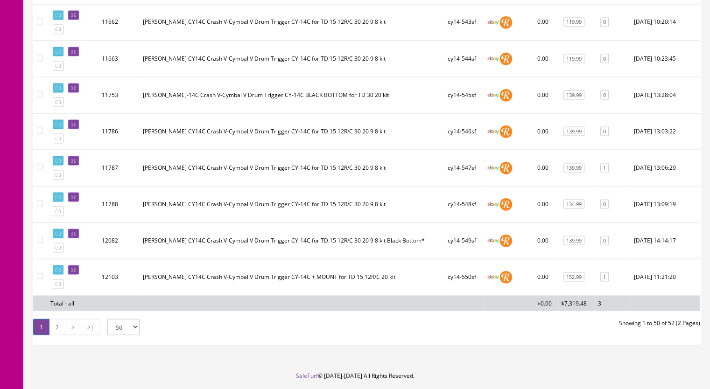
scroll to position [1765, 0]
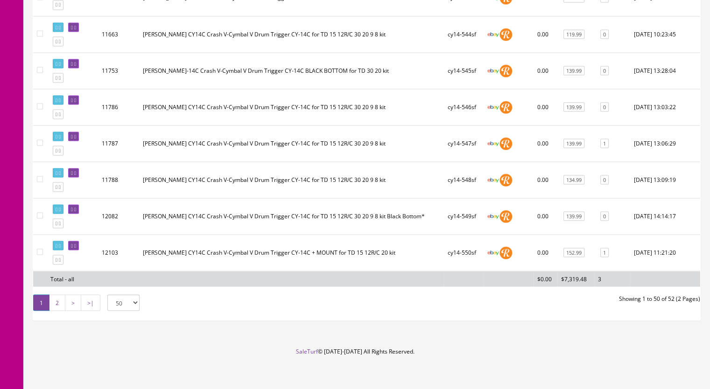
click at [59, 297] on link "2" at bounding box center [57, 303] width 16 height 16
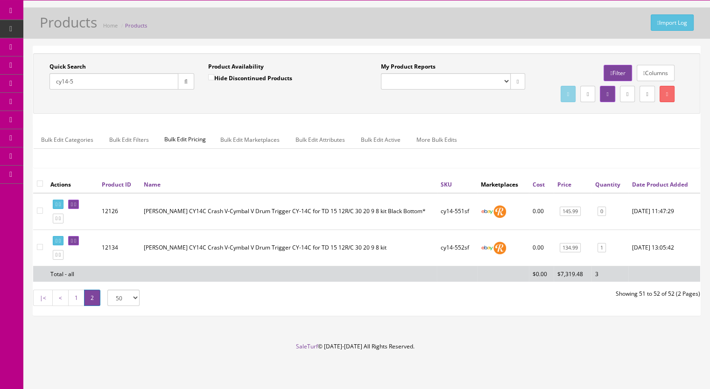
click at [74, 298] on link "1" at bounding box center [76, 298] width 16 height 16
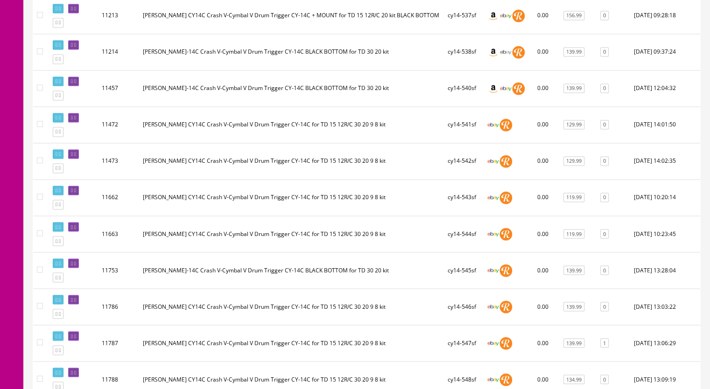
scroll to position [1532, 0]
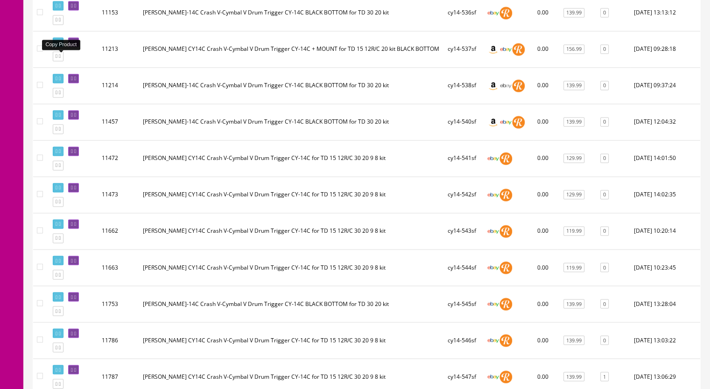
click at [61, 59] on icon at bounding box center [60, 56] width 2 height 5
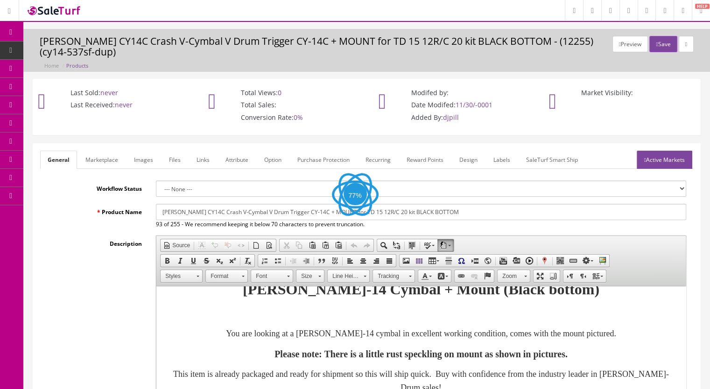
scroll to position [28, 0]
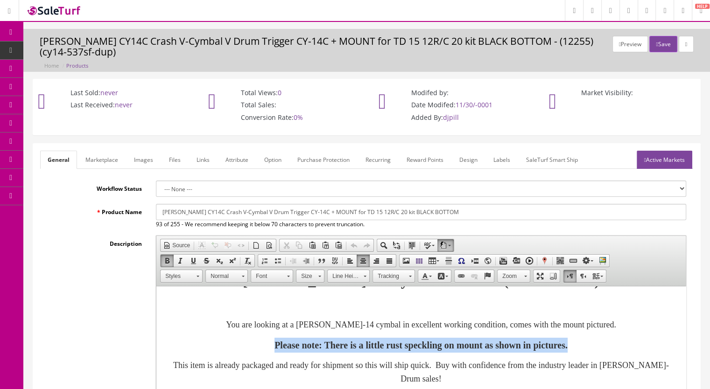
drag, startPoint x: 636, startPoint y: 350, endPoint x: 212, endPoint y: 328, distance: 423.6
click at [214, 347] on p "Please note: There is a little rust speckling on mount as shown in pictures." at bounding box center [421, 345] width 511 height 15
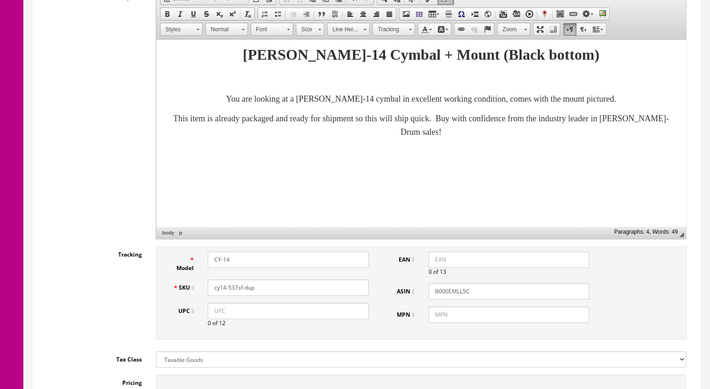
scroll to position [280, 0]
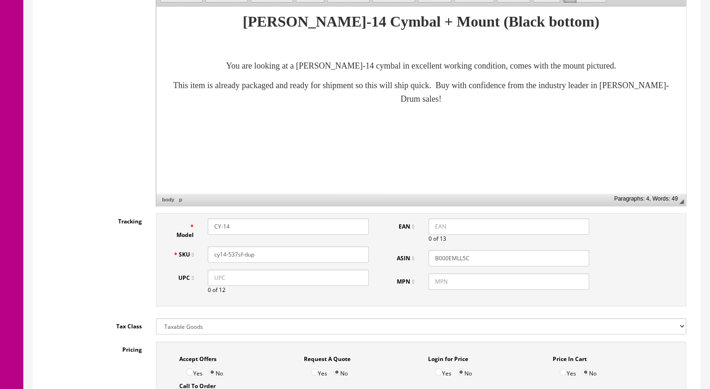
drag, startPoint x: 273, startPoint y: 257, endPoint x: 231, endPoint y: 260, distance: 42.1
click at [231, 260] on input "cy14-537sf-dup" at bounding box center [288, 255] width 161 height 16
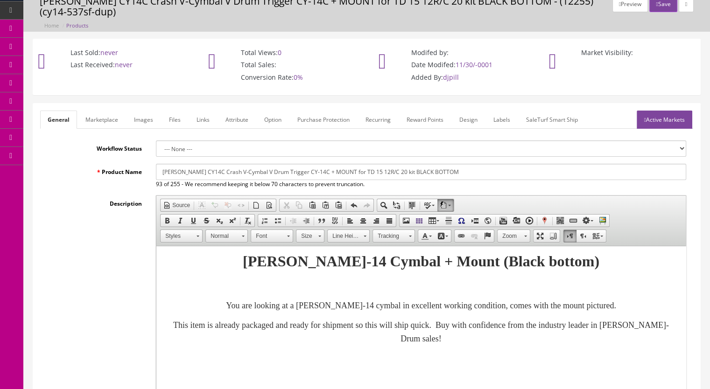
scroll to position [0, 0]
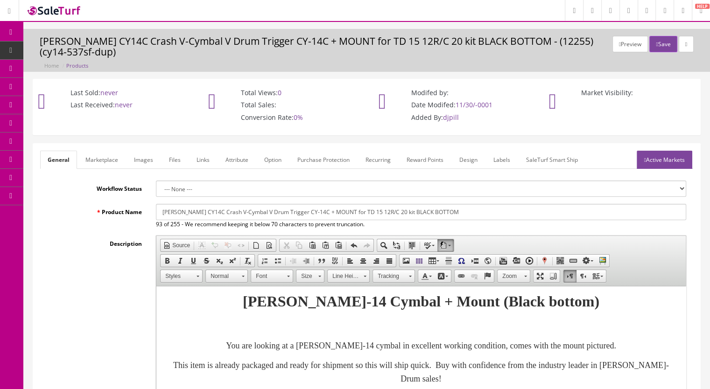
type input "cy14-553sf"
click at [661, 166] on link "Active Markets" at bounding box center [665, 160] width 56 height 18
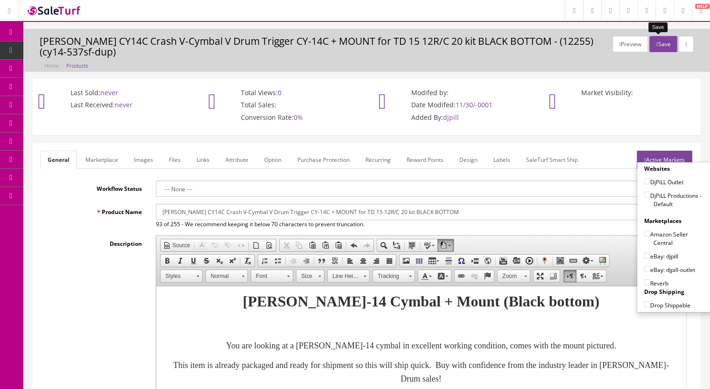
click at [656, 38] on button "Save" at bounding box center [664, 44] width 28 height 16
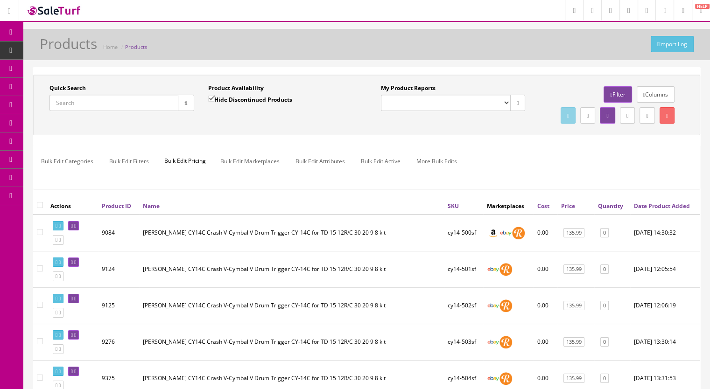
click at [108, 104] on input "Quick Search" at bounding box center [113, 103] width 129 height 16
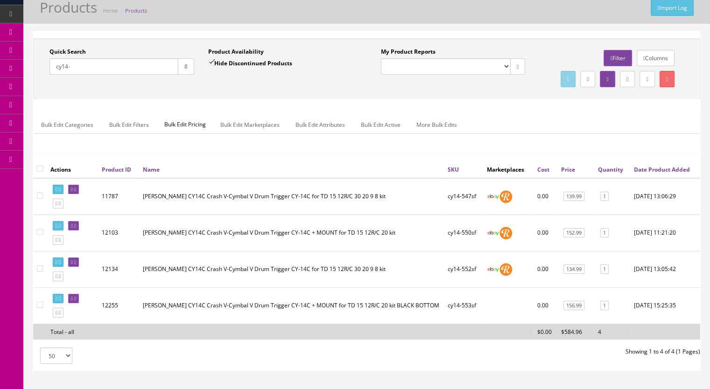
scroll to position [93, 0]
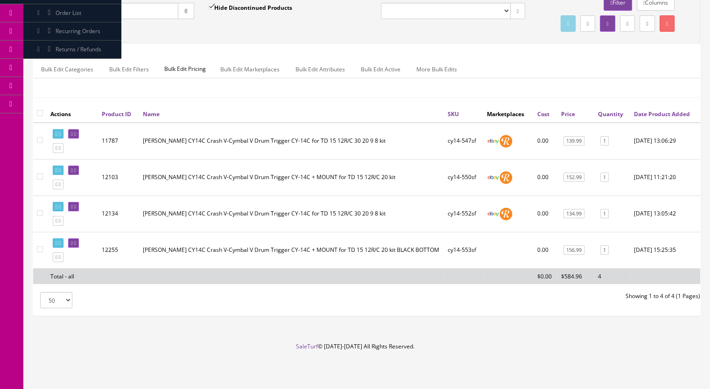
type input "cy14-"
click at [76, 246] on icon at bounding box center [75, 243] width 2 height 5
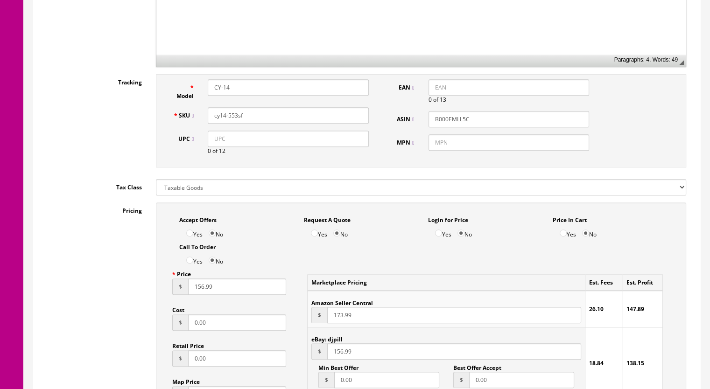
scroll to position [467, 0]
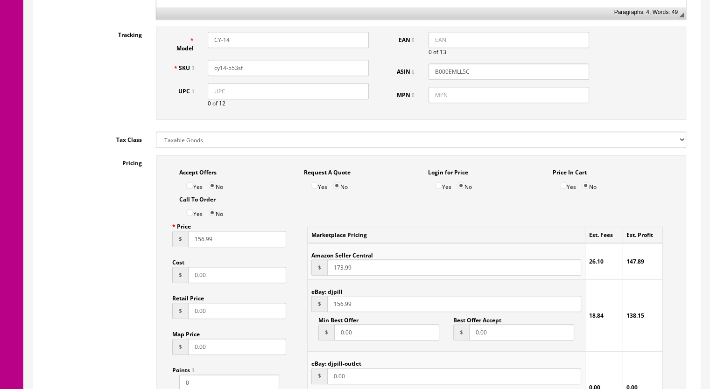
drag, startPoint x: 197, startPoint y: 243, endPoint x: 203, endPoint y: 243, distance: 6.1
click at [203, 243] on input "156.99" at bounding box center [237, 239] width 98 height 16
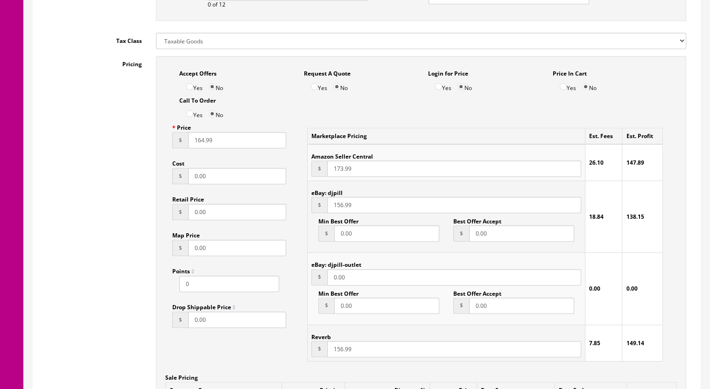
scroll to position [654, 0]
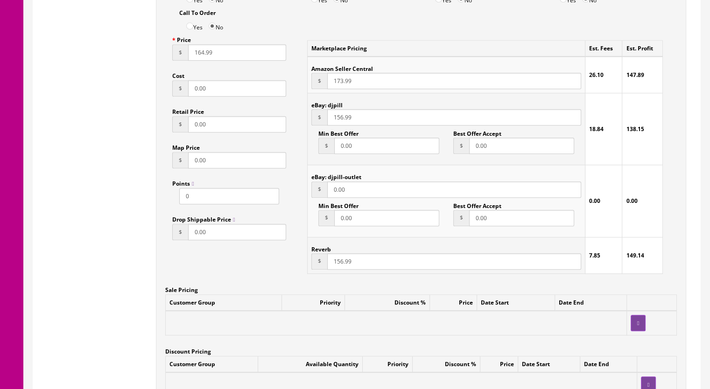
type input "164.99"
drag, startPoint x: 343, startPoint y: 263, endPoint x: 337, endPoint y: 264, distance: 5.6
click at [337, 264] on input "156.99" at bounding box center [454, 262] width 254 height 16
type input "164.99"
drag, startPoint x: 341, startPoint y: 119, endPoint x: 334, endPoint y: 121, distance: 7.5
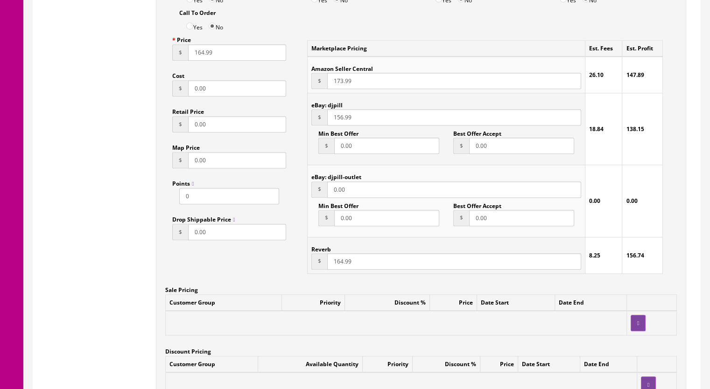
click at [334, 121] on input "156.99" at bounding box center [454, 117] width 254 height 16
type input "164.99"
drag, startPoint x: 336, startPoint y: 85, endPoint x: 342, endPoint y: 84, distance: 6.1
click at [342, 84] on input "173.99" at bounding box center [454, 81] width 254 height 16
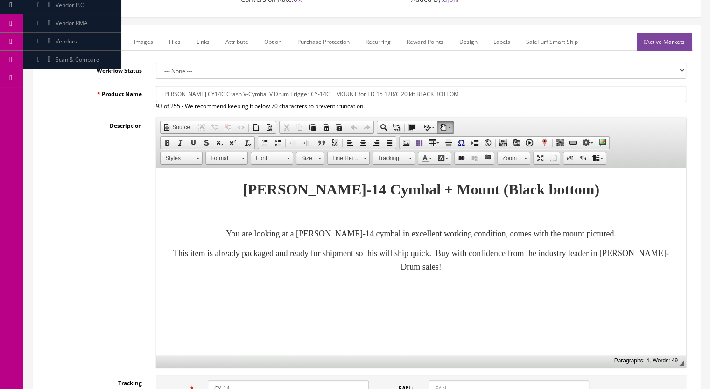
scroll to position [47, 0]
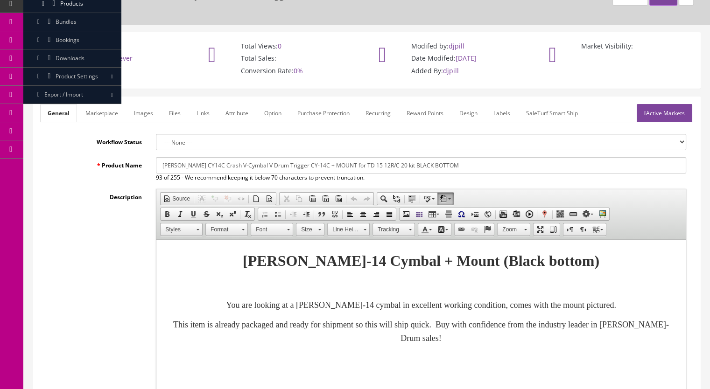
type input "179.99"
drag, startPoint x: 96, startPoint y: 114, endPoint x: 181, endPoint y: 159, distance: 96.5
click at [96, 114] on link "Marketplace" at bounding box center [102, 113] width 48 height 18
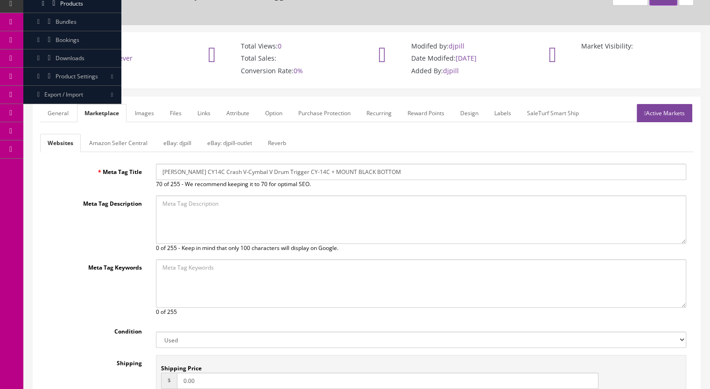
click at [271, 141] on link "Reverb" at bounding box center [277, 143] width 33 height 18
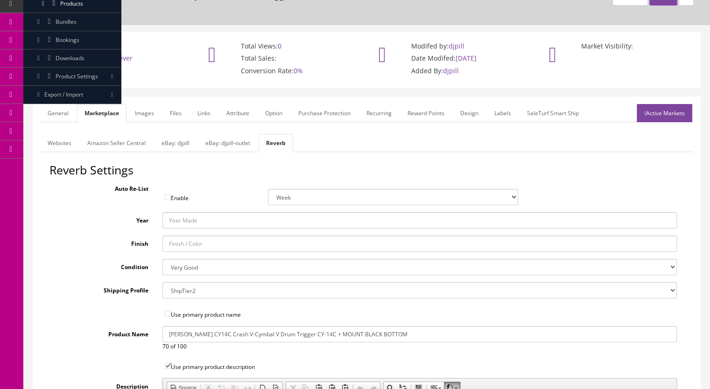
click at [147, 113] on link "Images" at bounding box center [144, 113] width 34 height 18
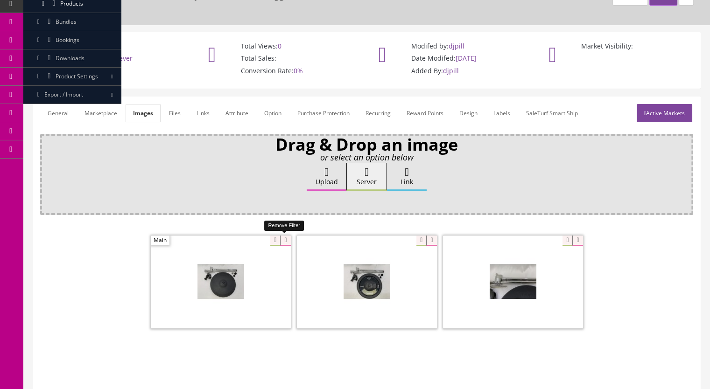
click at [286, 240] on icon at bounding box center [285, 241] width 10 height 10
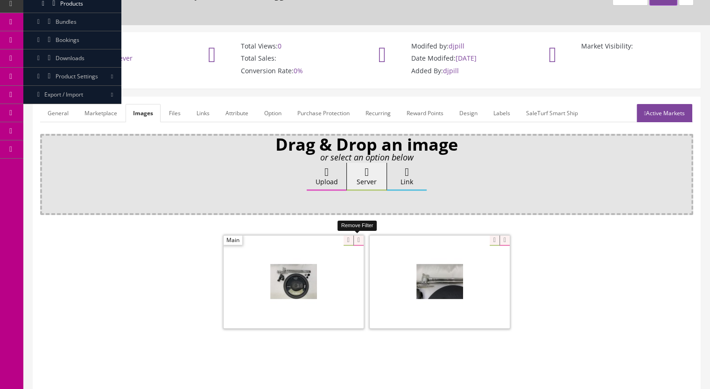
click at [355, 242] on icon at bounding box center [358, 241] width 10 height 10
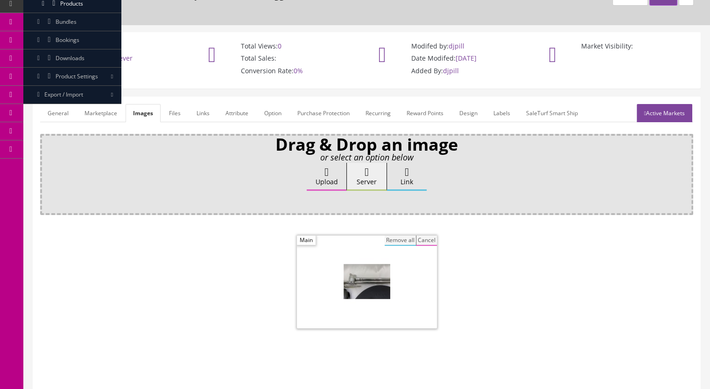
click at [390, 240] on button "Remove all" at bounding box center [400, 241] width 31 height 10
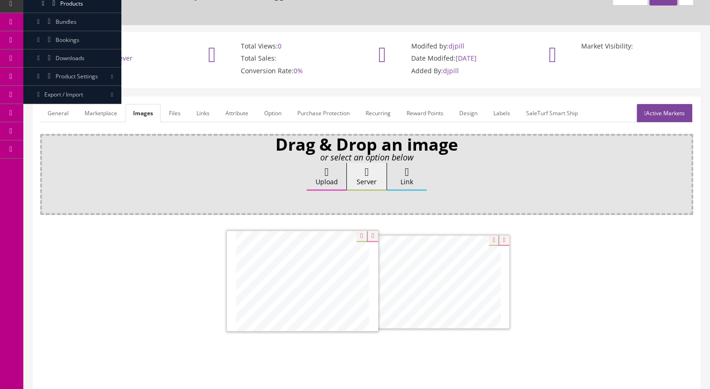
drag, startPoint x: 468, startPoint y: 285, endPoint x: 308, endPoint y: 284, distance: 160.2
click at [668, 116] on link "Active Markets" at bounding box center [665, 113] width 56 height 18
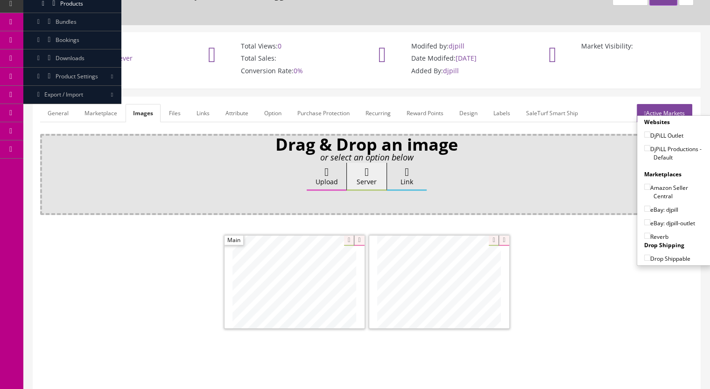
click at [644, 145] on input"] "DjPiLL Productions - Default" at bounding box center [647, 148] width 6 height 6
checkbox input"] "true"
click at [644, 206] on input"] "eBay: djpill" at bounding box center [647, 209] width 6 height 6
checkbox input"] "true"
click at [645, 234] on input"] "Reverb" at bounding box center [647, 236] width 6 height 6
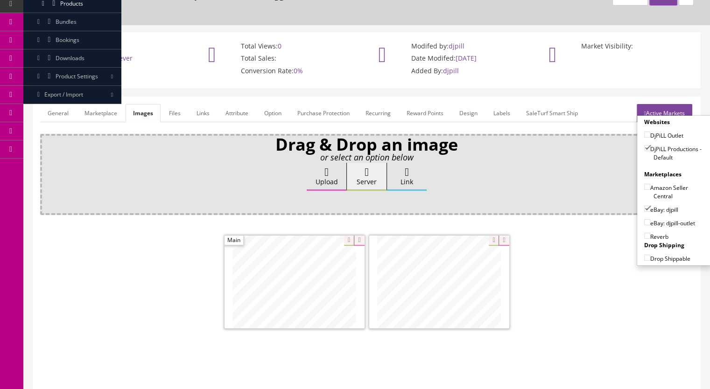
checkbox input"] "true"
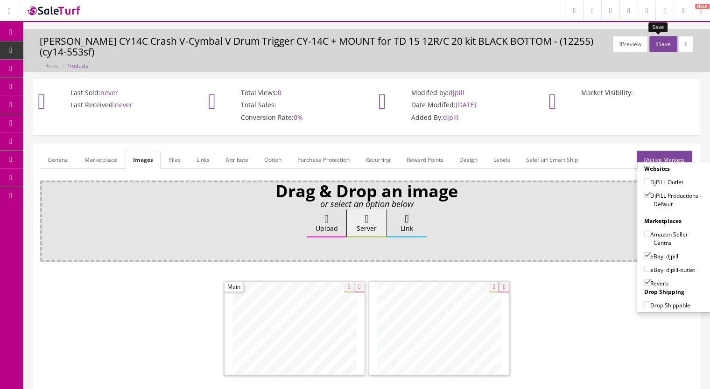
click at [657, 47] on button "Save" at bounding box center [664, 44] width 28 height 16
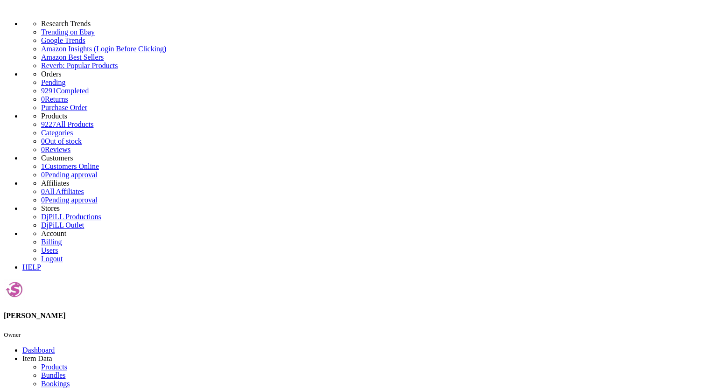
type input "td50-"
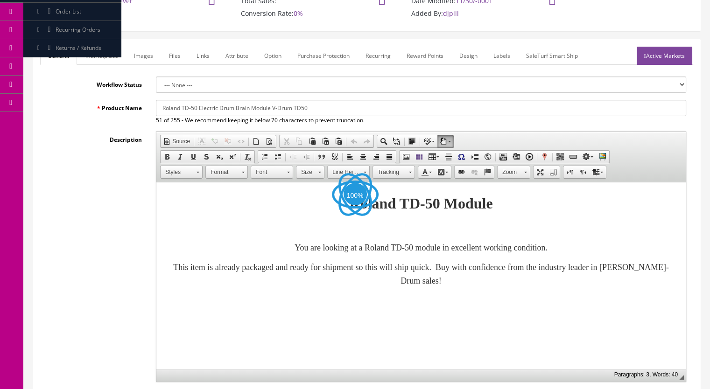
scroll to position [187, 0]
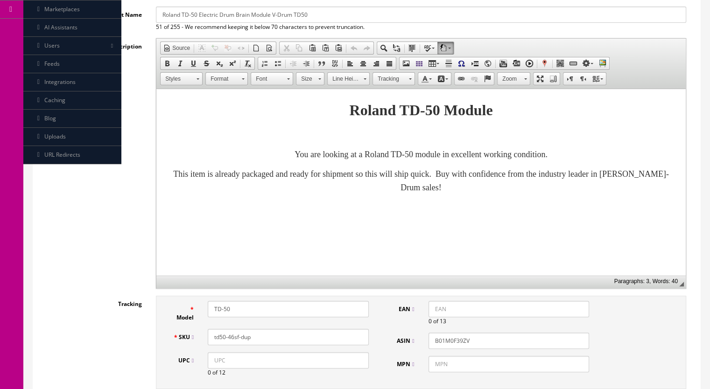
drag, startPoint x: 256, startPoint y: 339, endPoint x: 231, endPoint y: 341, distance: 25.8
click at [231, 341] on input "td50-46sf-dup" at bounding box center [288, 337] width 161 height 16
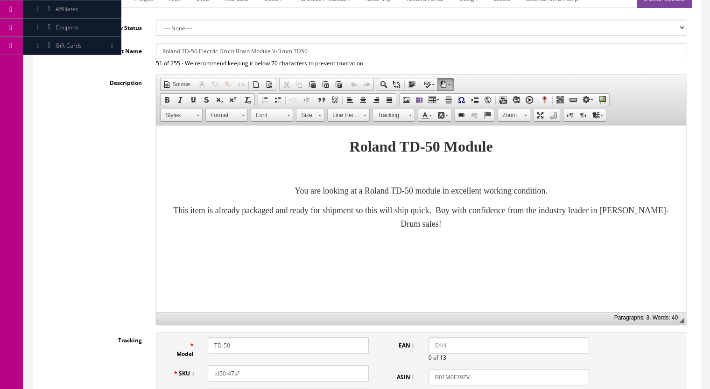
scroll to position [93, 0]
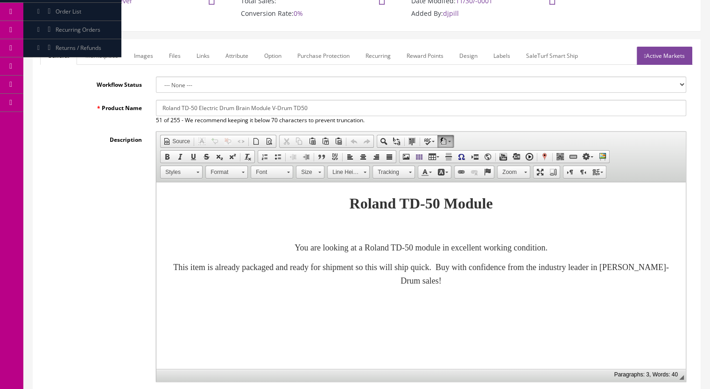
type input "td50-47sf"
click at [103, 58] on link "Marketplace" at bounding box center [102, 56] width 48 height 18
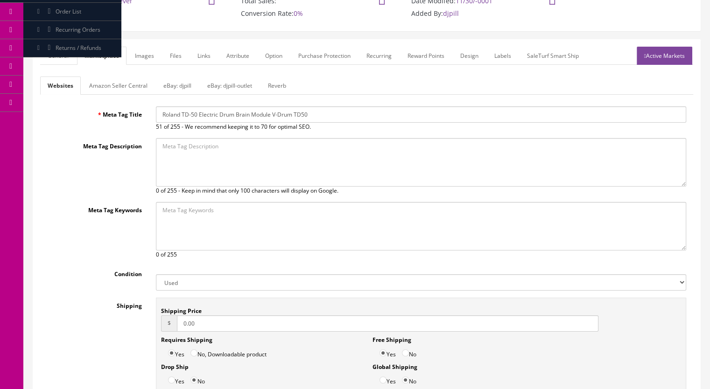
click at [273, 86] on link "Reverb" at bounding box center [277, 86] width 33 height 18
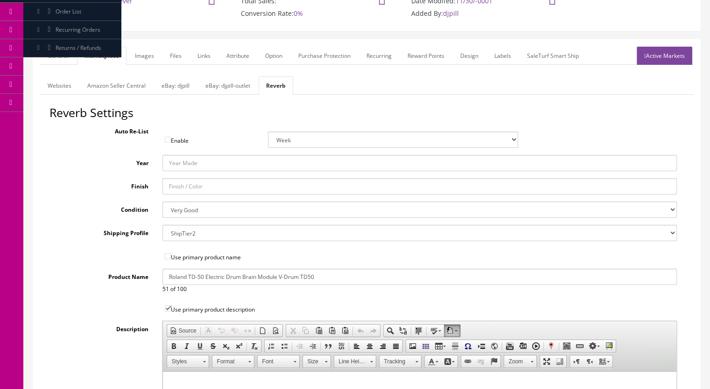
click at [141, 56] on link "Images" at bounding box center [144, 56] width 34 height 18
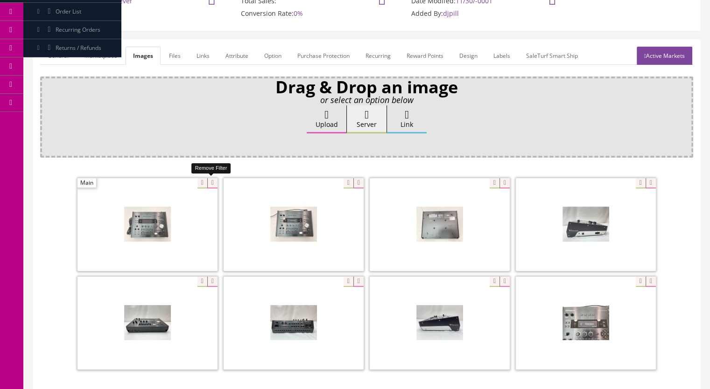
click at [213, 180] on icon at bounding box center [212, 183] width 10 height 10
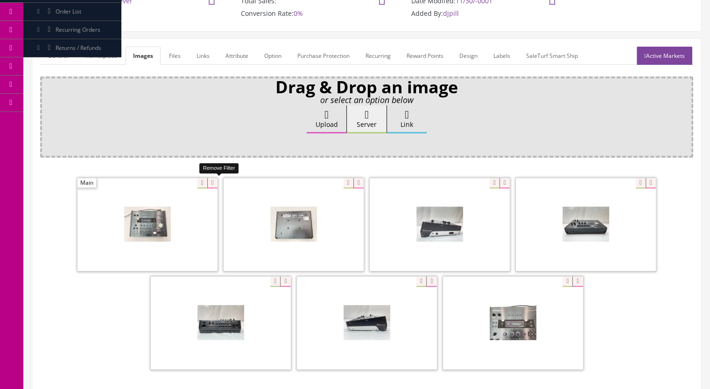
click at [214, 183] on icon at bounding box center [212, 183] width 10 height 10
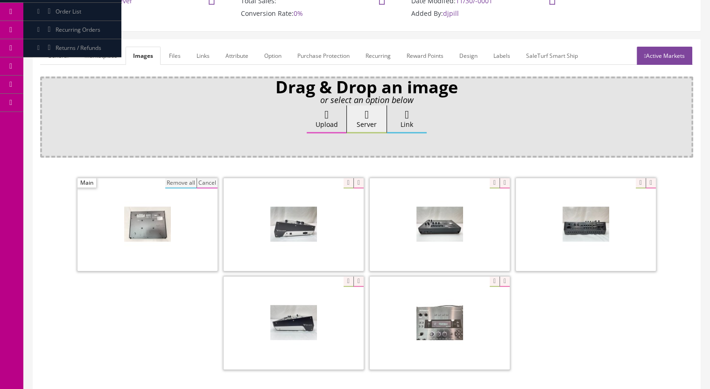
click at [183, 183] on button "Remove all" at bounding box center [180, 183] width 31 height 10
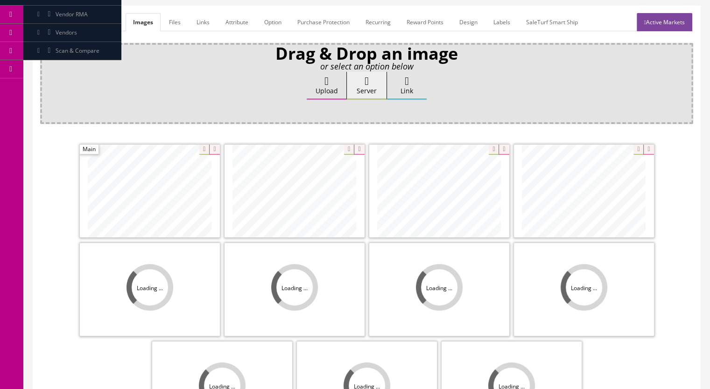
scroll to position [233, 0]
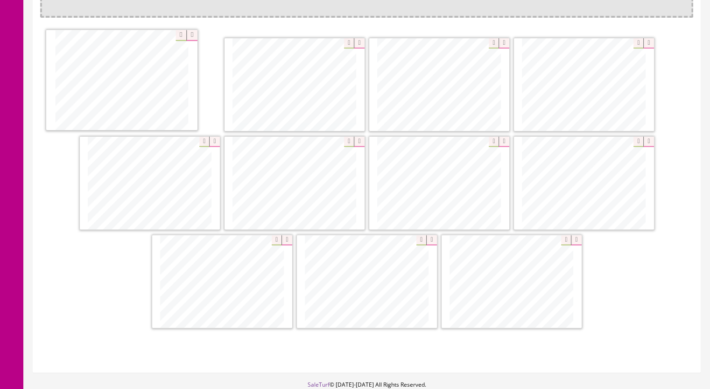
drag, startPoint x: 69, startPoint y: 91, endPoint x: 129, endPoint y: 99, distance: 60.3
drag, startPoint x: 299, startPoint y: 191, endPoint x: 286, endPoint y: 92, distance: 99.3
click at [282, 241] on icon at bounding box center [287, 240] width 10 height 10
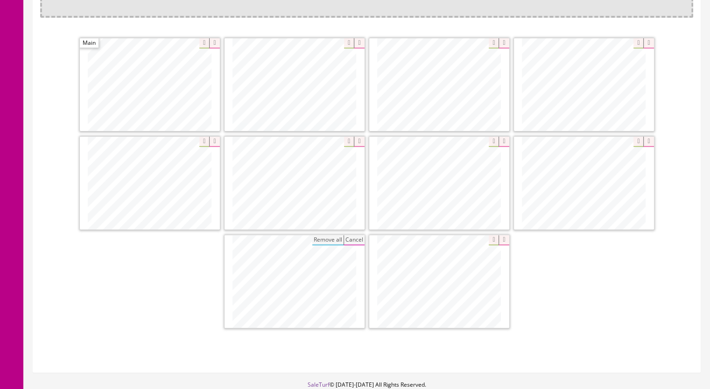
click at [319, 284] on span at bounding box center [295, 281] width 140 height 93
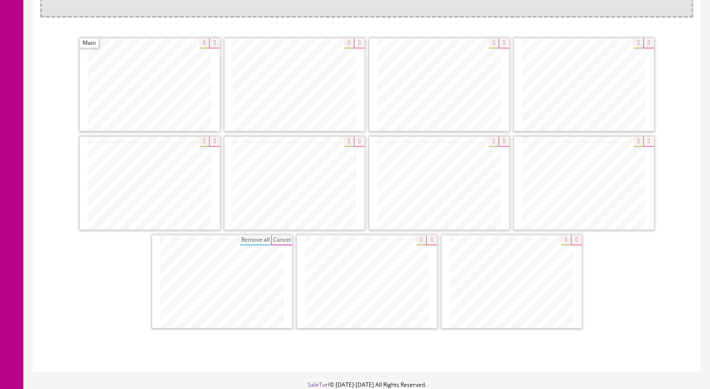
click at [321, 254] on span at bounding box center [367, 281] width 140 height 93
click at [286, 239] on button "Cancel" at bounding box center [281, 240] width 21 height 10
click at [286, 236] on icon at bounding box center [287, 240] width 10 height 10
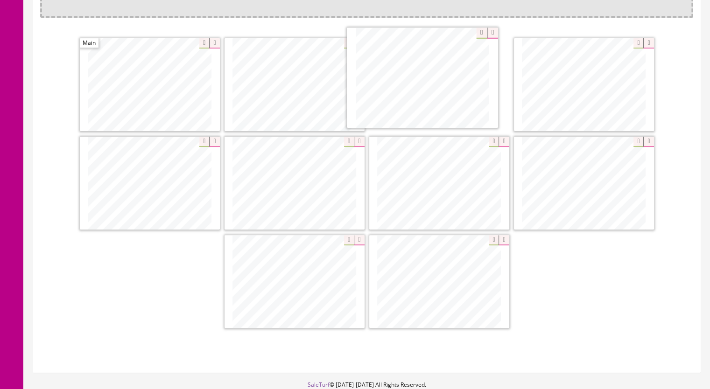
drag, startPoint x: 417, startPoint y: 256, endPoint x: 400, endPoint y: 53, distance: 203.4
drag, startPoint x: 187, startPoint y: 202, endPoint x: 631, endPoint y: 98, distance: 456.2
drag, startPoint x: 485, startPoint y: 303, endPoint x: 206, endPoint y: 198, distance: 298.2
drag, startPoint x: 606, startPoint y: 184, endPoint x: 444, endPoint y: 181, distance: 162.1
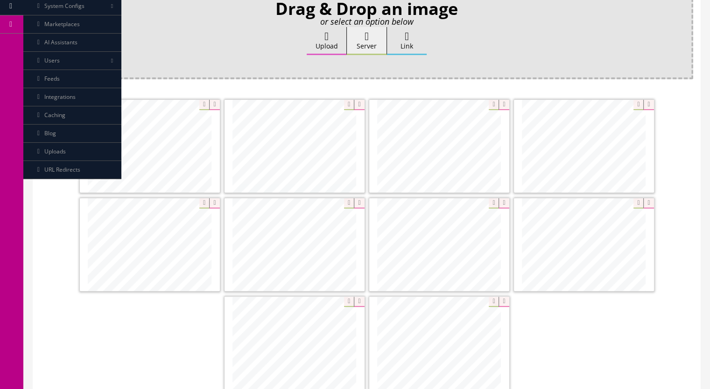
scroll to position [93, 0]
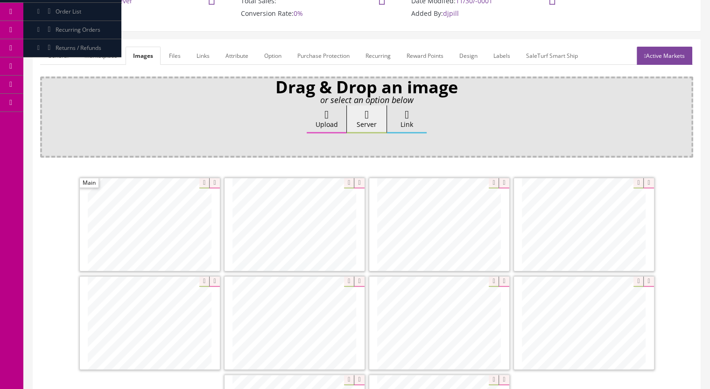
click at [665, 49] on link "Active Markets" at bounding box center [665, 56] width 56 height 18
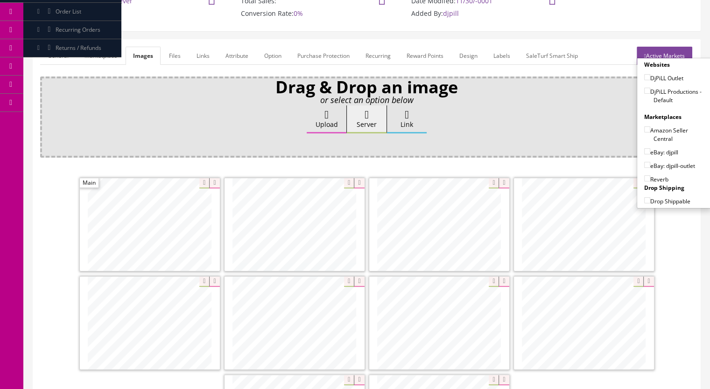
click at [644, 91] on input"] "DjPiLL Productions - Default" at bounding box center [647, 91] width 6 height 6
checkbox input"] "true"
click at [644, 148] on input"] "eBay: djpill" at bounding box center [647, 151] width 6 height 6
checkbox input"] "true"
click at [644, 178] on input"] "Reverb" at bounding box center [647, 179] width 6 height 6
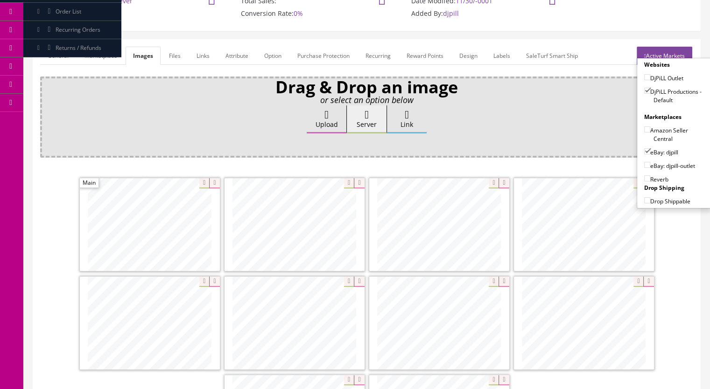
checkbox input"] "true"
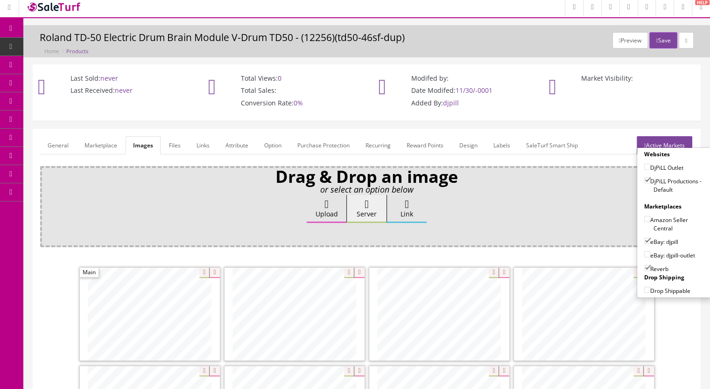
scroll to position [0, 0]
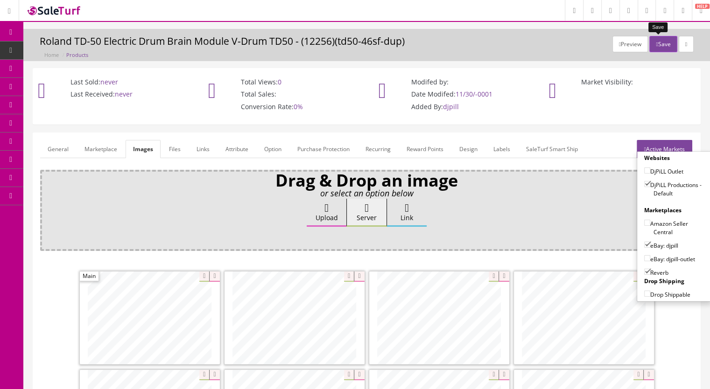
click at [659, 44] on button "Save" at bounding box center [664, 44] width 28 height 16
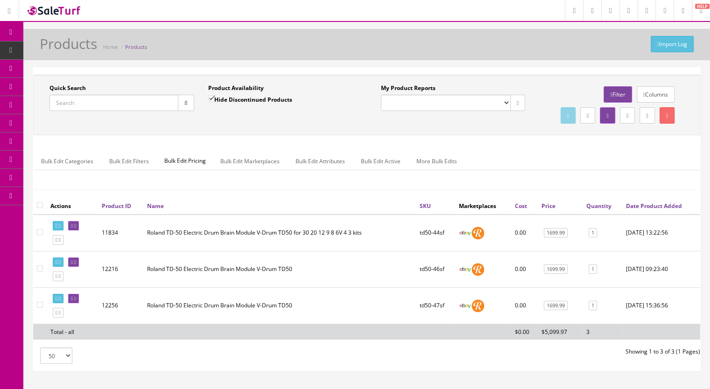
drag, startPoint x: 91, startPoint y: 103, endPoint x: 90, endPoint y: 97, distance: 6.2
click at [92, 103] on input "Quick Search" at bounding box center [113, 103] width 129 height 16
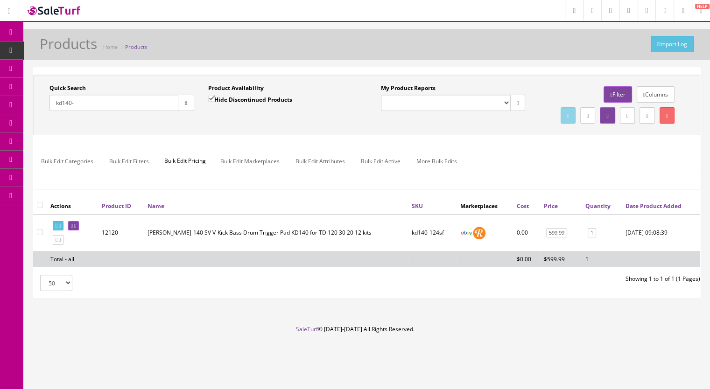
type input "kd140-"
click at [61, 243] on icon at bounding box center [60, 240] width 2 height 5
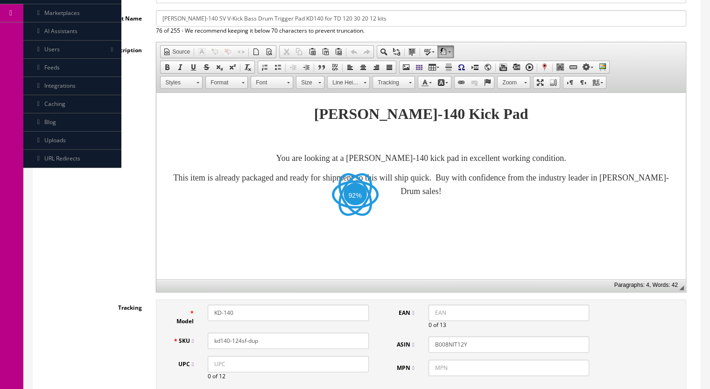
scroll to position [187, 0]
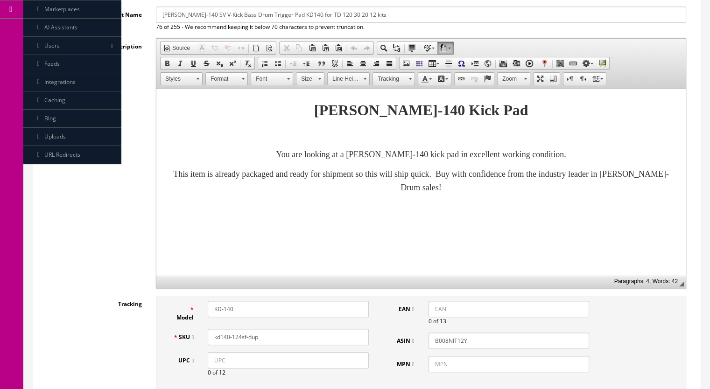
drag, startPoint x: 270, startPoint y: 340, endPoint x: 237, endPoint y: 339, distance: 33.7
click at [237, 339] on input "kd140-124sf-dup" at bounding box center [288, 337] width 161 height 16
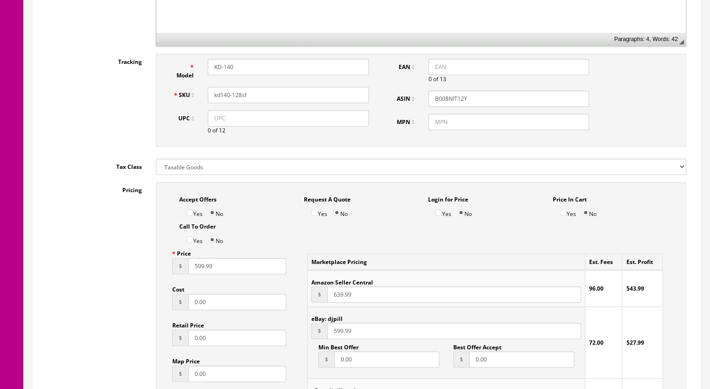
scroll to position [467, 0]
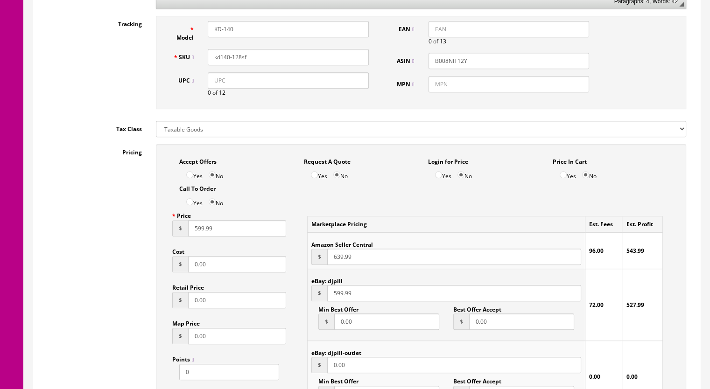
type input "kd140-128sf"
drag, startPoint x: 196, startPoint y: 231, endPoint x: 202, endPoint y: 232, distance: 6.6
click at [202, 232] on input "599.99" at bounding box center [237, 228] width 98 height 16
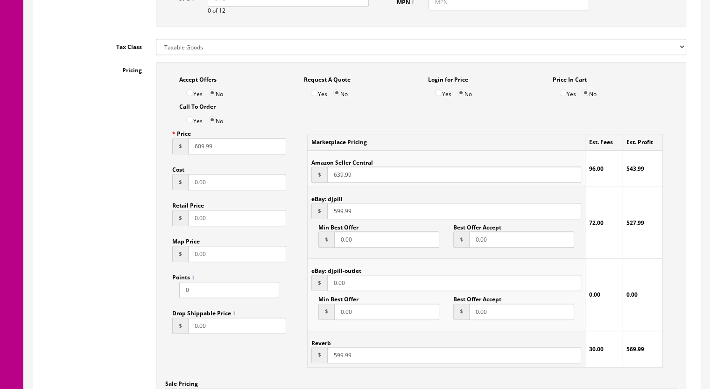
scroll to position [654, 0]
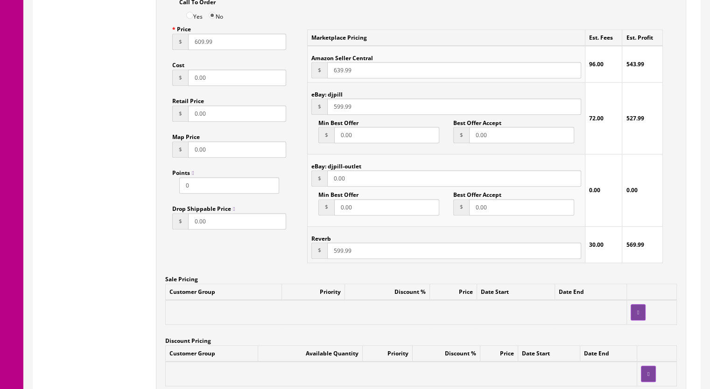
type input "609.99"
drag, startPoint x: 331, startPoint y: 252, endPoint x: 345, endPoint y: 253, distance: 13.6
click at [344, 253] on input "599.99" at bounding box center [454, 251] width 254 height 16
drag, startPoint x: 341, startPoint y: 255, endPoint x: 356, endPoint y: 255, distance: 15.4
click at [341, 255] on input "60999" at bounding box center [454, 251] width 254 height 16
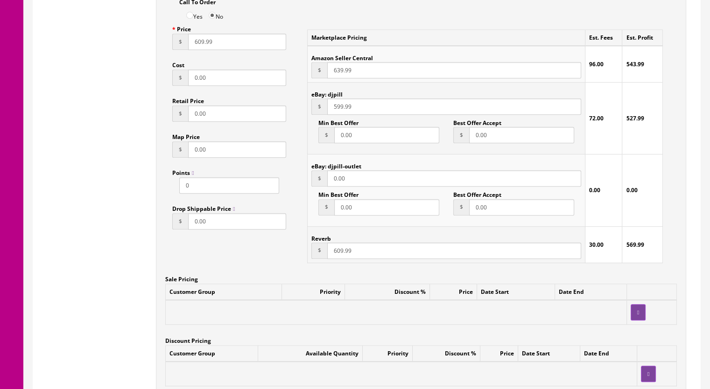
type input "609.99"
drag, startPoint x: 334, startPoint y: 110, endPoint x: 342, endPoint y: 111, distance: 8.4
click at [342, 111] on input "599.99" at bounding box center [454, 107] width 254 height 16
type input "609.99"
click at [339, 72] on input "639.99" at bounding box center [454, 70] width 254 height 16
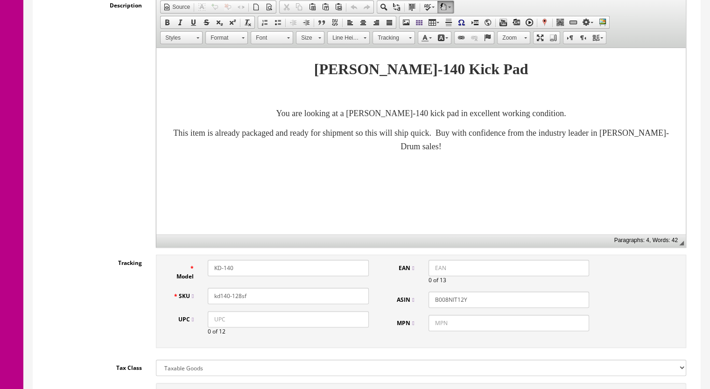
scroll to position [47, 0]
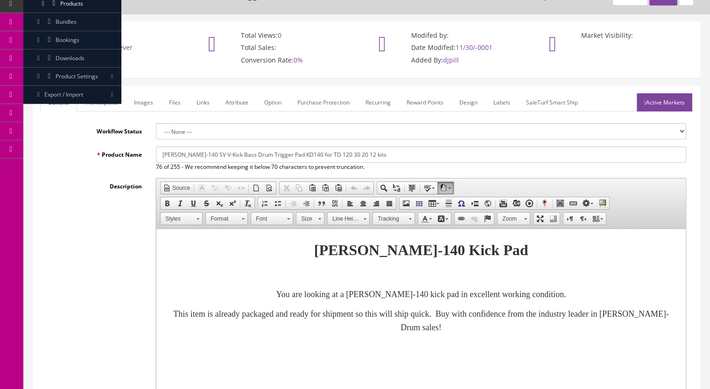
type input "649.99"
click at [99, 102] on link "Marketplace" at bounding box center [102, 102] width 48 height 18
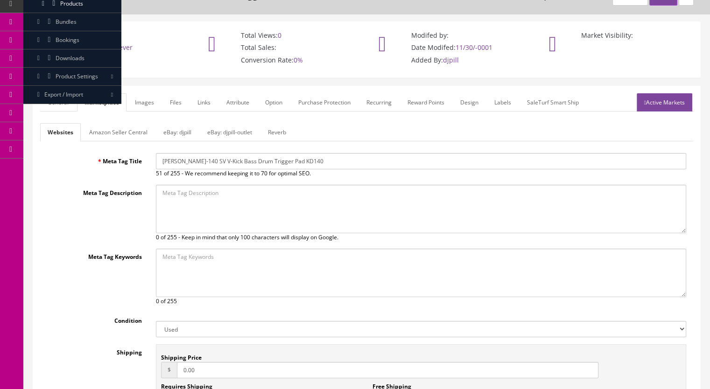
click at [285, 125] on link "Reverb" at bounding box center [277, 132] width 33 height 18
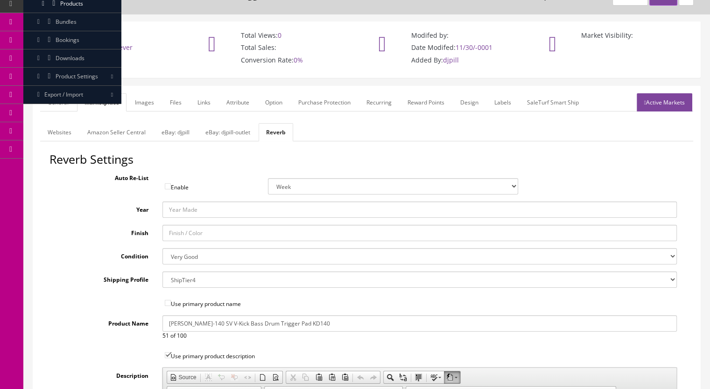
click at [148, 103] on link "Images" at bounding box center [144, 102] width 34 height 18
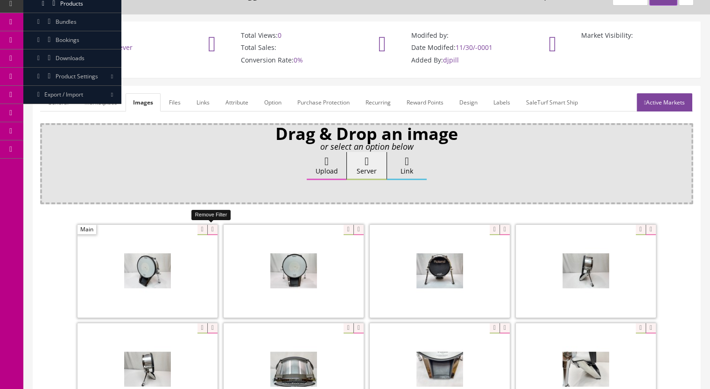
click at [215, 230] on icon at bounding box center [212, 230] width 10 height 10
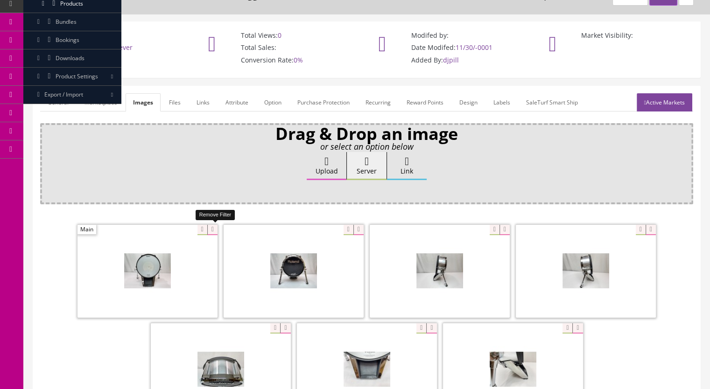
click at [212, 230] on icon at bounding box center [212, 230] width 10 height 10
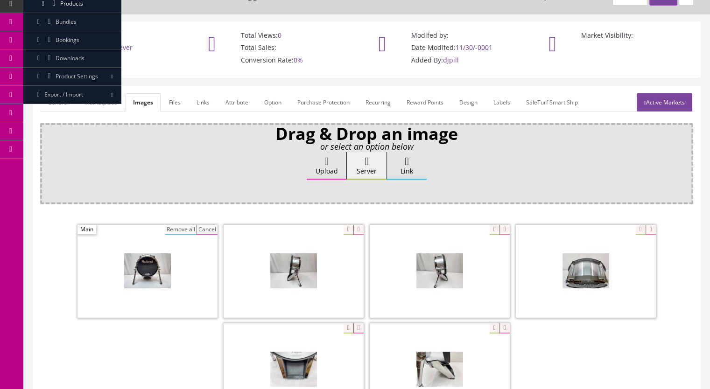
click at [177, 225] on button "Remove all" at bounding box center [180, 230] width 31 height 10
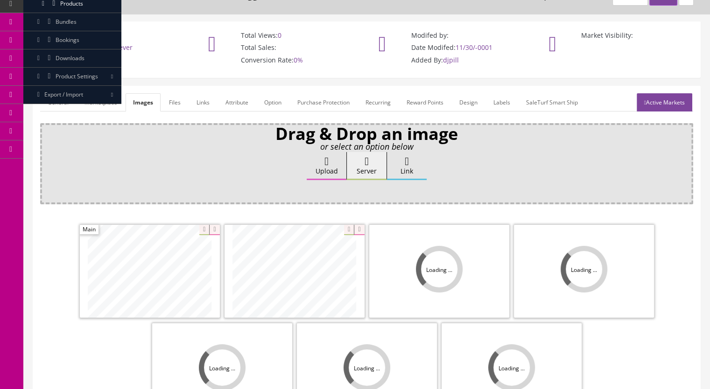
scroll to position [190, 0]
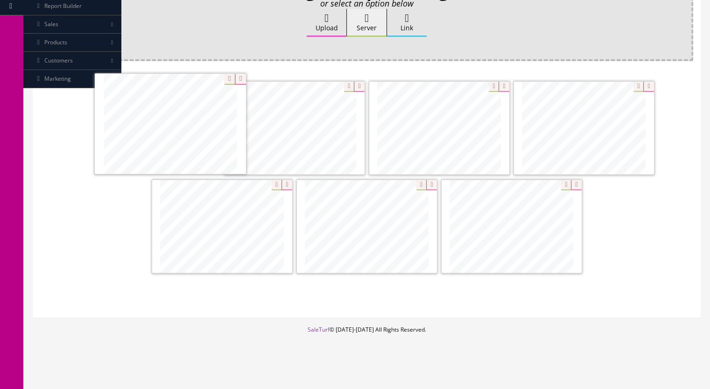
drag, startPoint x: 137, startPoint y: 157, endPoint x: 181, endPoint y: 155, distance: 44.0
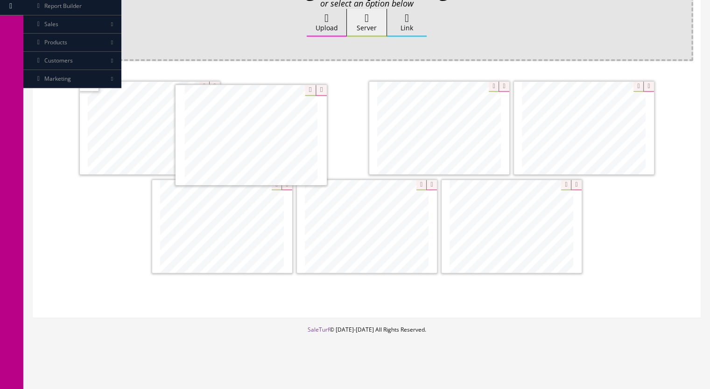
drag, startPoint x: 446, startPoint y: 130, endPoint x: 287, endPoint y: 135, distance: 159.3
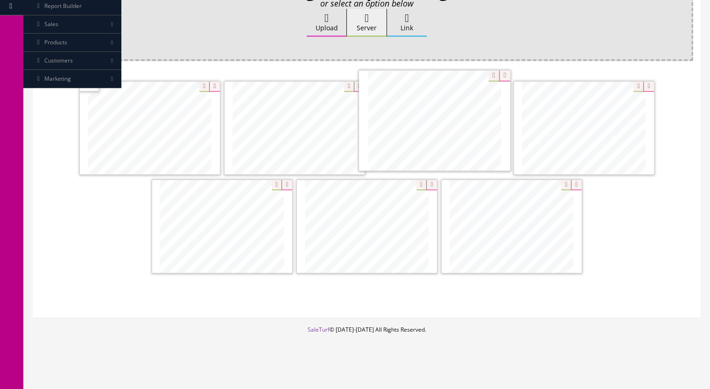
drag, startPoint x: 385, startPoint y: 240, endPoint x: 453, endPoint y: 136, distance: 124.6
drag, startPoint x: 349, startPoint y: 228, endPoint x: 194, endPoint y: 228, distance: 155.5
drag, startPoint x: 583, startPoint y: 127, endPoint x: 368, endPoint y: 228, distance: 237.7
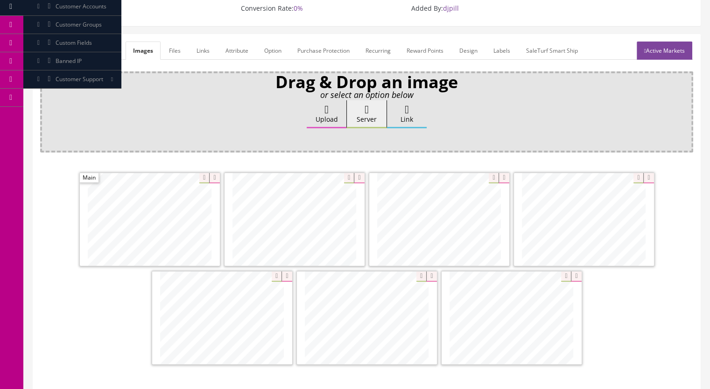
scroll to position [97, 0]
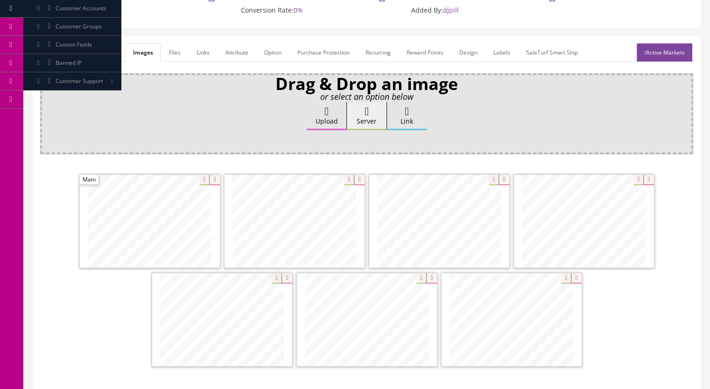
click at [666, 55] on link "Active Markets" at bounding box center [665, 52] width 56 height 18
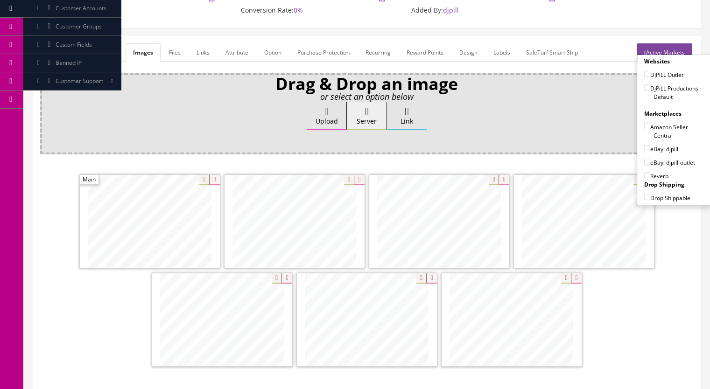
click at [644, 86] on input"] "DjPiLL Productions - Default" at bounding box center [647, 88] width 6 height 6
checkbox input"] "true"
click at [644, 147] on input"] "eBay: djpill" at bounding box center [647, 148] width 6 height 6
checkbox input"] "true"
drag, startPoint x: 641, startPoint y: 175, endPoint x: 633, endPoint y: 177, distance: 8.2
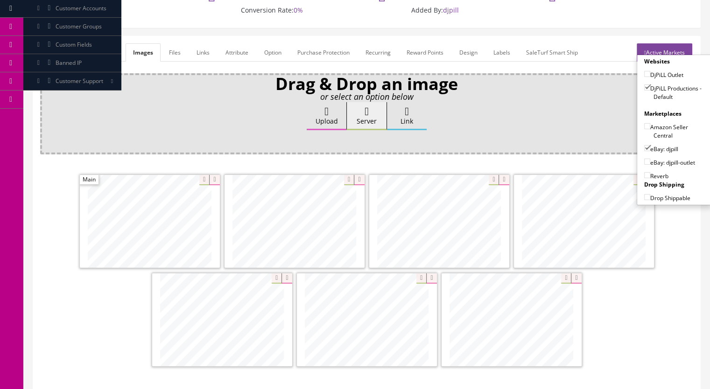
click at [644, 176] on input"] "Reverb" at bounding box center [647, 175] width 6 height 6
checkbox input"] "true"
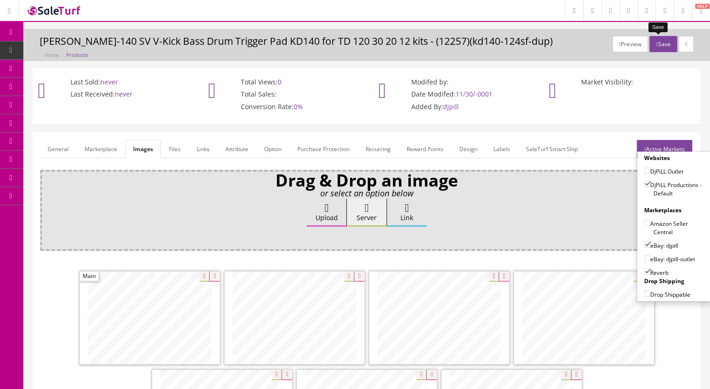
click at [656, 42] on button "Save" at bounding box center [664, 44] width 28 height 16
